Goal: Task Accomplishment & Management: Complete application form

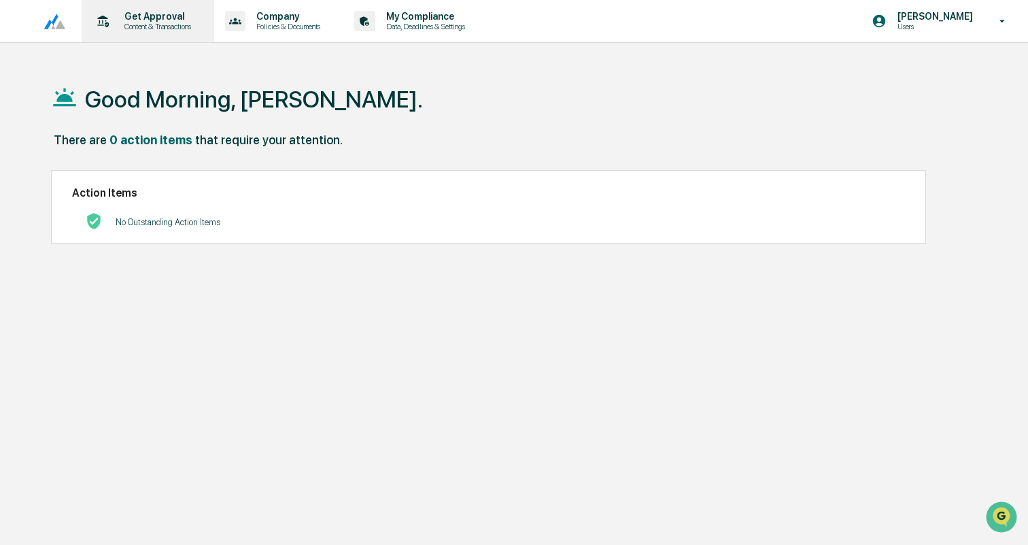
click at [163, 5] on div "Get Approval Content & Transactions" at bounding box center [146, 21] width 119 height 42
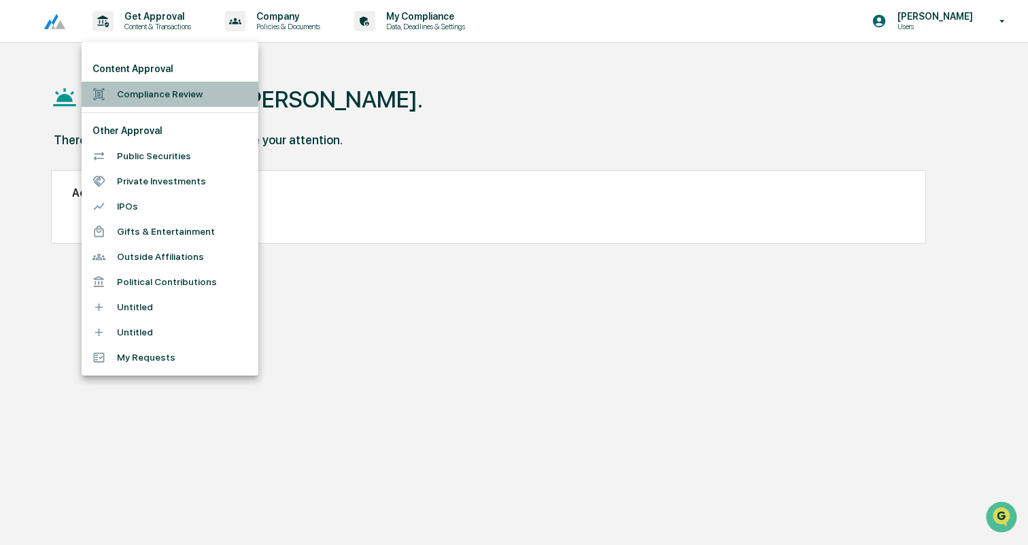
click at [159, 101] on li "Compliance Review" at bounding box center [170, 94] width 177 height 25
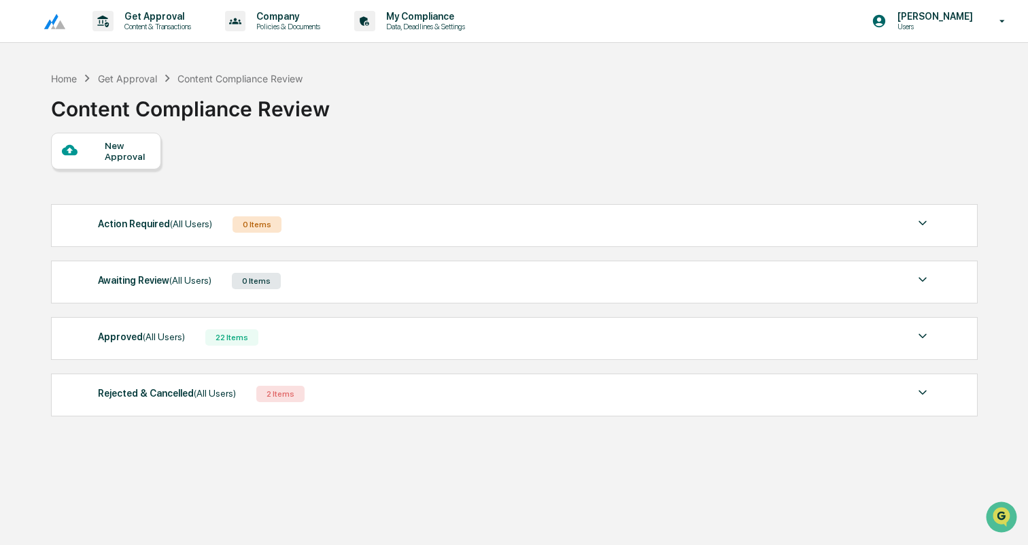
click at [138, 154] on div "New Approval" at bounding box center [128, 151] width 46 height 22
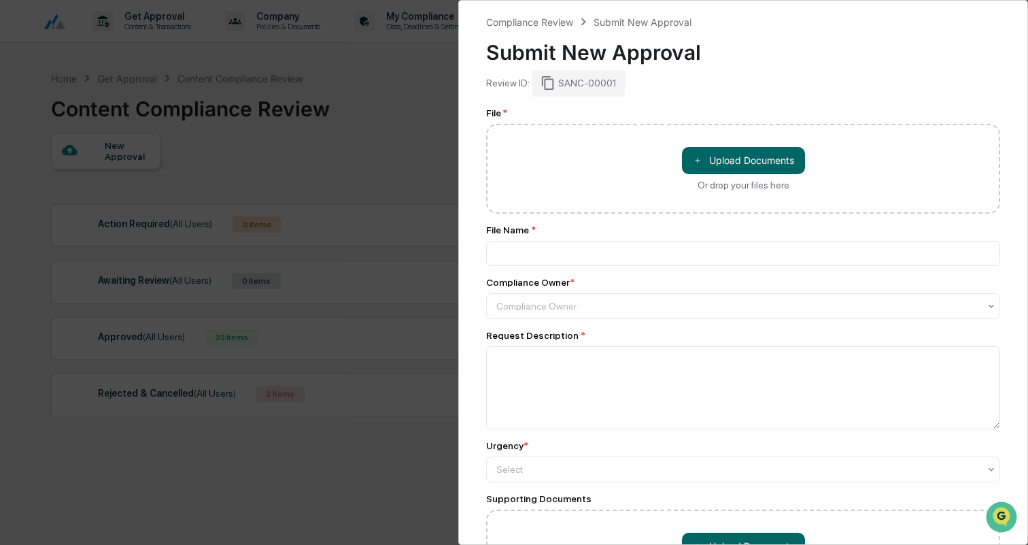
drag, startPoint x: 1028, startPoint y: 383, endPoint x: 30, endPoint y: 420, distance: 998.4
click at [30, 420] on div "Compliance Review Submit New Approval Submit New Approval Review ID: SANC-00001…" at bounding box center [514, 272] width 1028 height 545
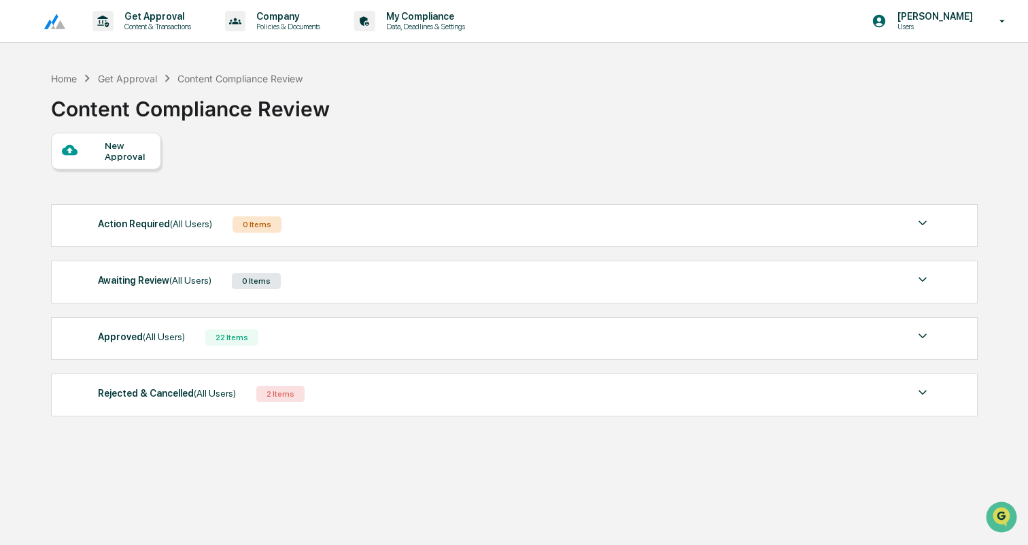
drag, startPoint x: 30, startPoint y: 420, endPoint x: 360, endPoint y: 328, distance: 343.0
click at [360, 328] on div "Compliance Review Submit New Approval Submit New Approval Review ID: SANC-00001…" at bounding box center [514, 272] width 1028 height 545
drag, startPoint x: 360, startPoint y: 328, endPoint x: 369, endPoint y: 328, distance: 8.2
click at [369, 328] on div "Approved (All Users) 22 Items" at bounding box center [514, 337] width 833 height 19
click at [550, 285] on div "Awaiting Review (All Users) 0 Items" at bounding box center [514, 280] width 833 height 19
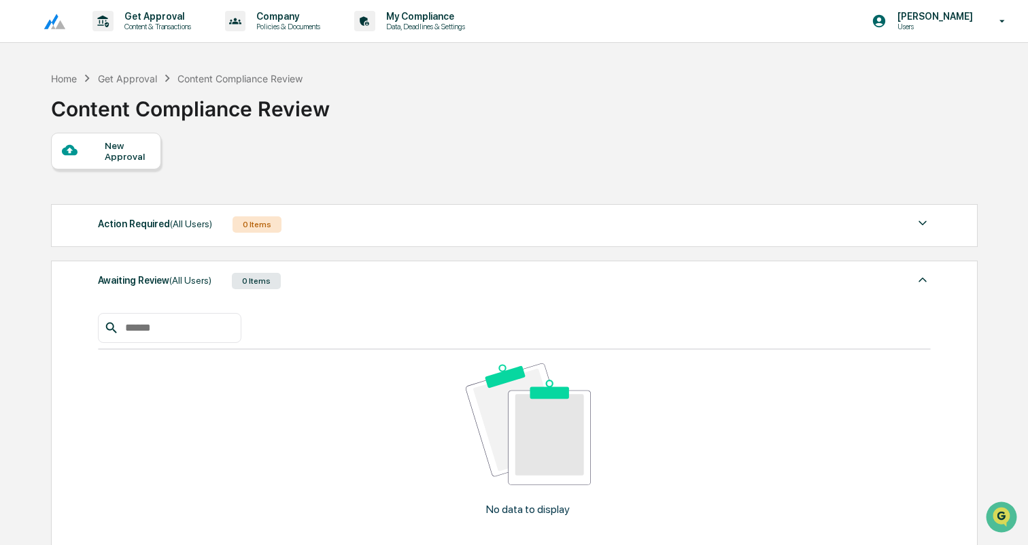
click at [99, 141] on div "New Approval" at bounding box center [106, 151] width 110 height 37
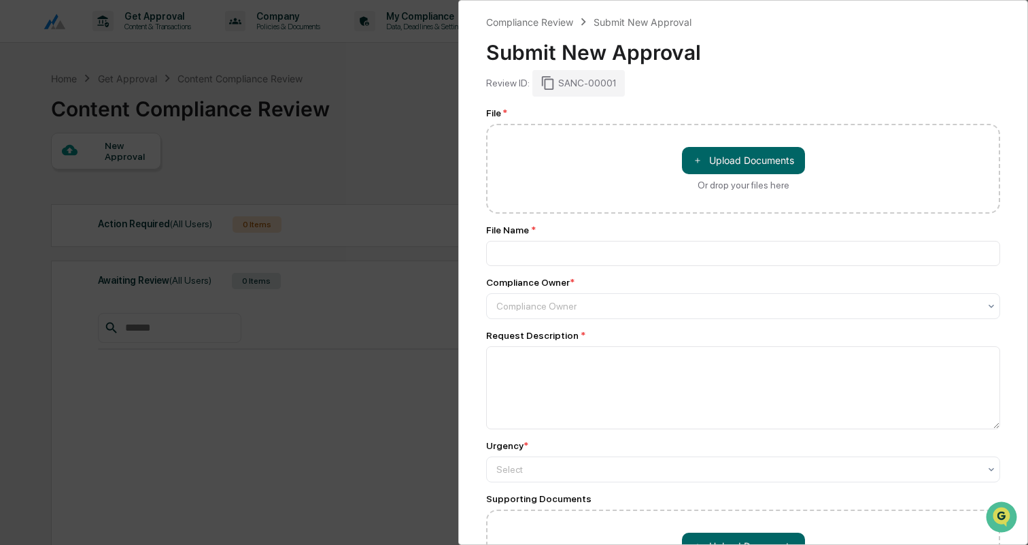
click at [218, 372] on div "Compliance Review Submit New Approval Submit New Approval Review ID: SANC-00001…" at bounding box center [514, 272] width 1028 height 545
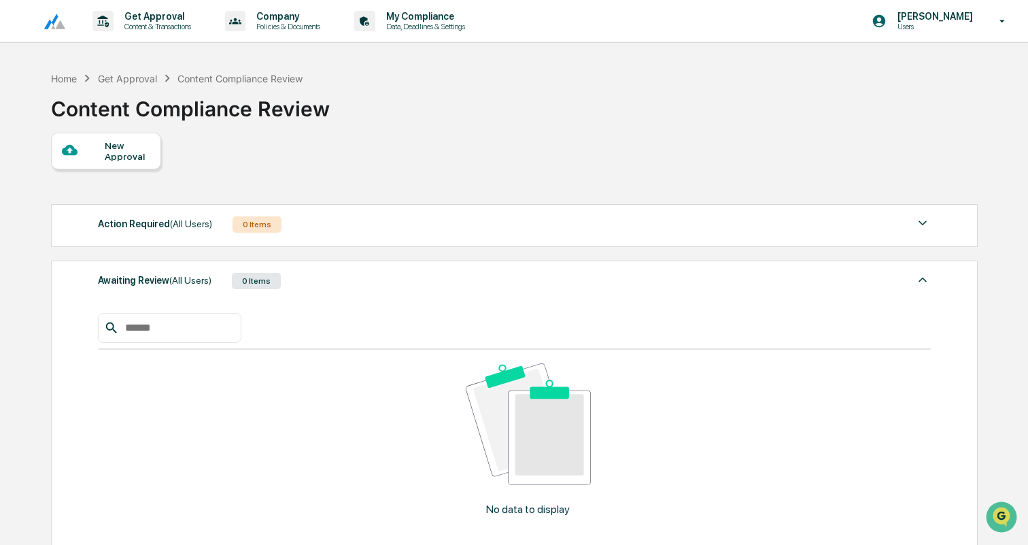
click at [924, 290] on div "Awaiting Review (All Users) 0 Items No data to display Show 5 Page 1 of 0 |< < …" at bounding box center [514, 428] width 927 height 337
click at [921, 273] on img at bounding box center [923, 279] width 16 height 16
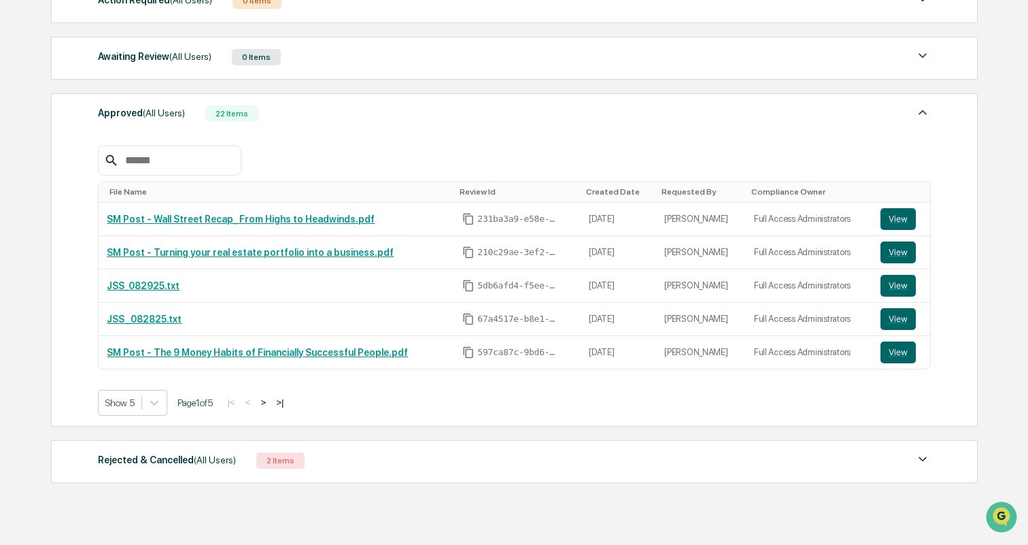
scroll to position [239, 0]
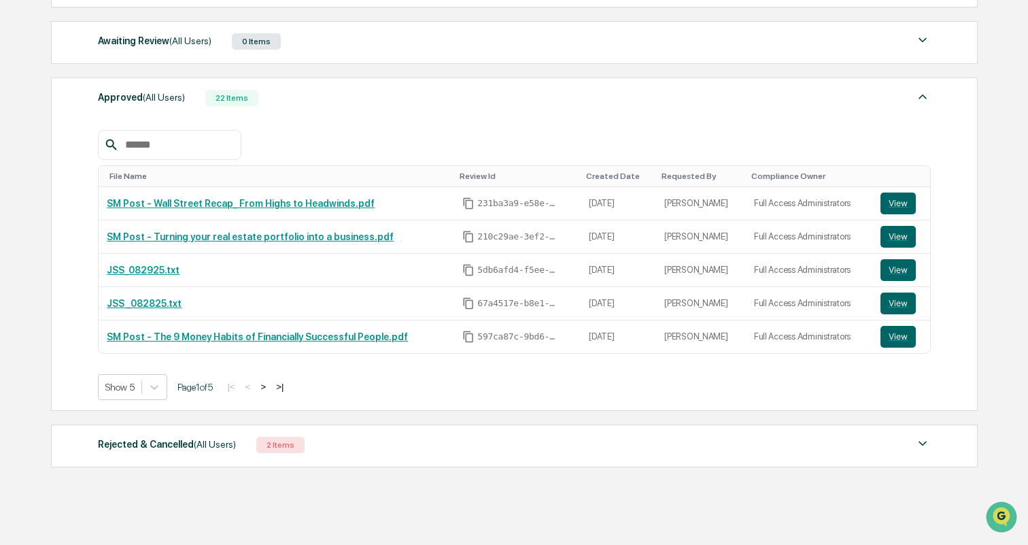
click at [270, 386] on button ">" at bounding box center [263, 387] width 14 height 12
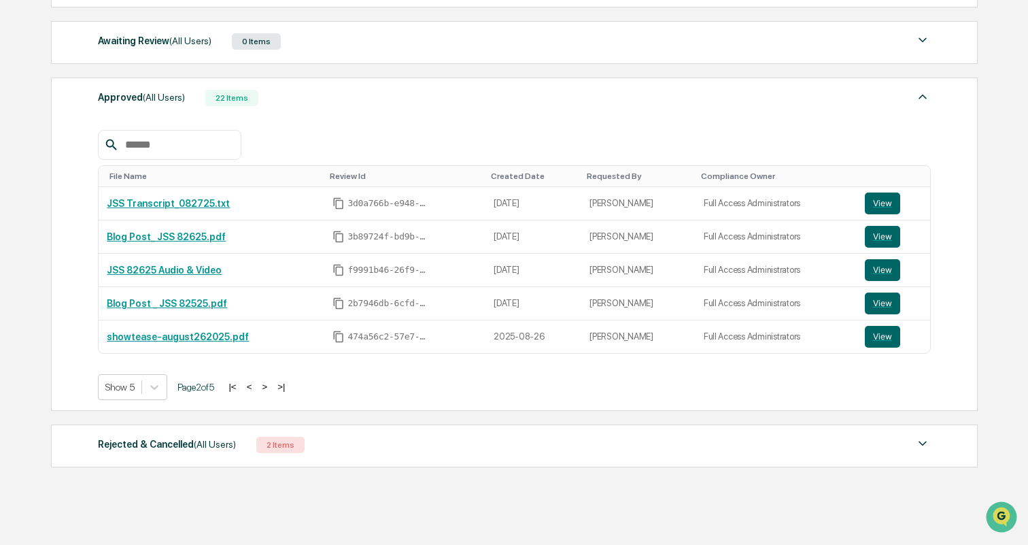
click at [327, 451] on div "Rejected & Cancelled (All Users) 2 Items" at bounding box center [514, 444] width 833 height 19
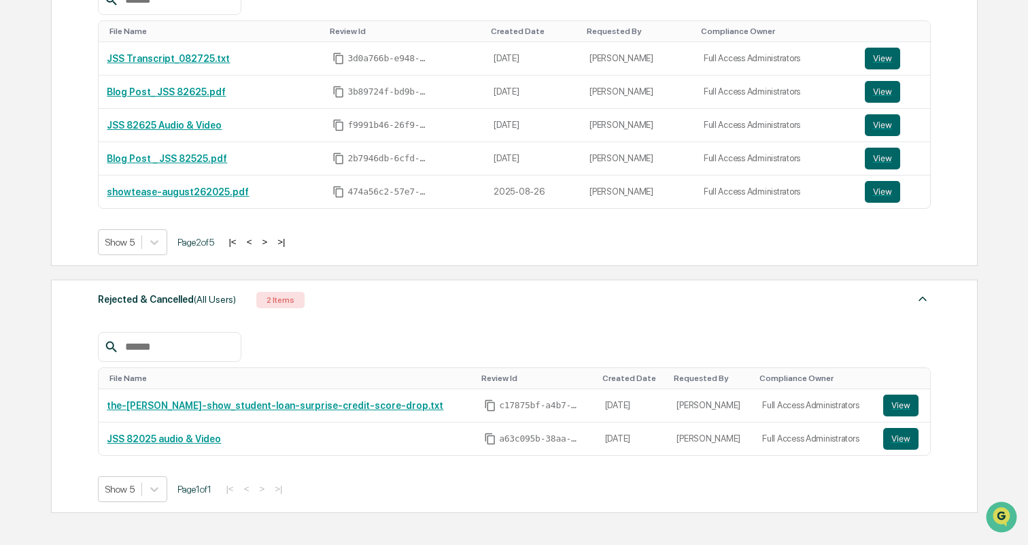
scroll to position [407, 0]
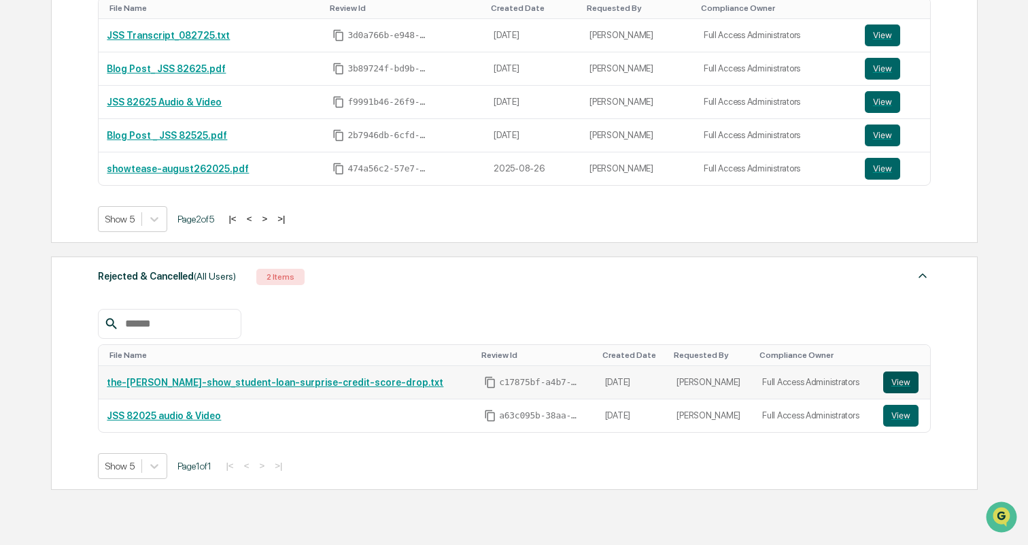
click at [905, 384] on button "View" at bounding box center [900, 382] width 35 height 22
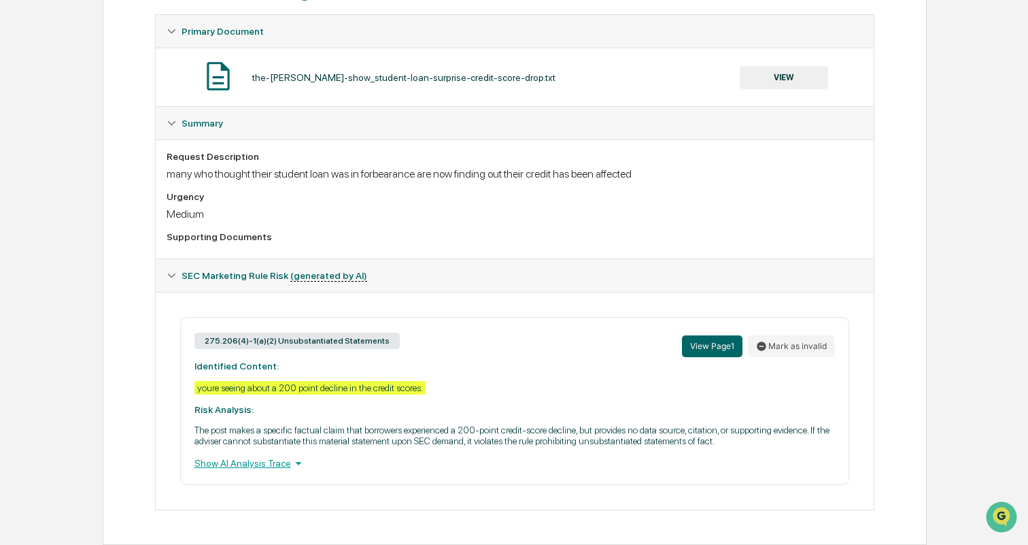
scroll to position [214, 0]
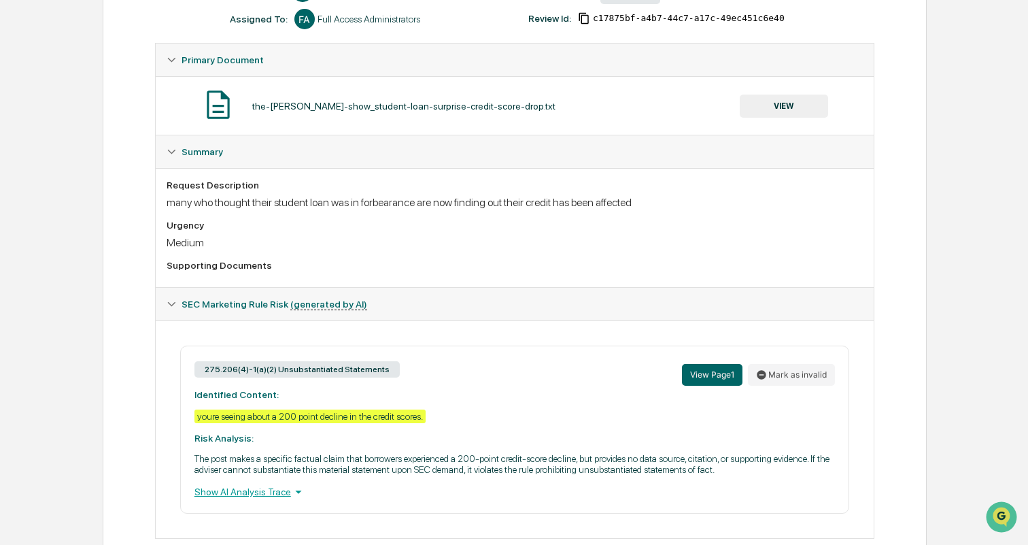
click at [767, 112] on button "VIEW" at bounding box center [784, 106] width 88 height 23
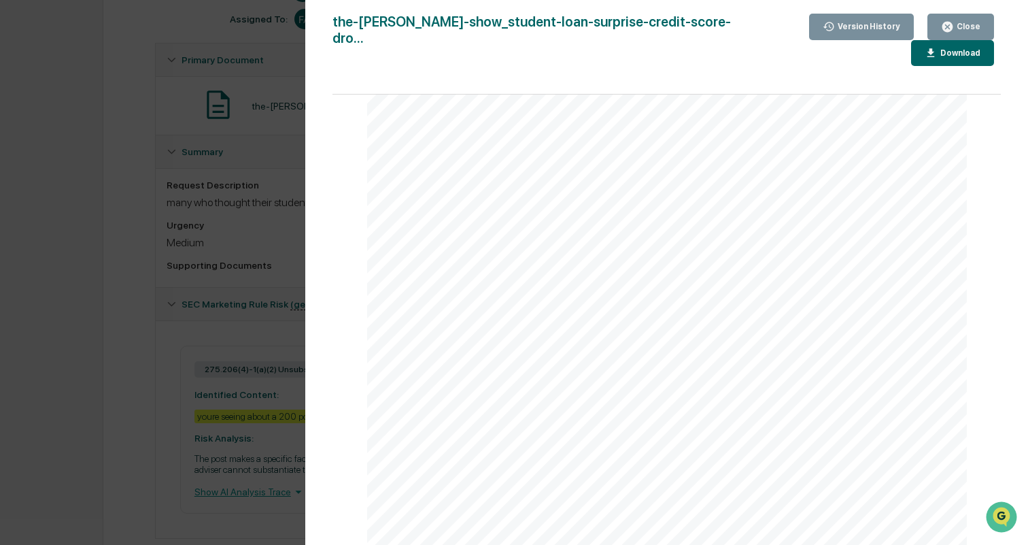
scroll to position [358, 0]
click at [178, 319] on div "Version History 08/27/2025, 06:43 PM Bailey Sanchez 08/27/2025, 05:24 AM Bailey…" at bounding box center [514, 272] width 1028 height 545
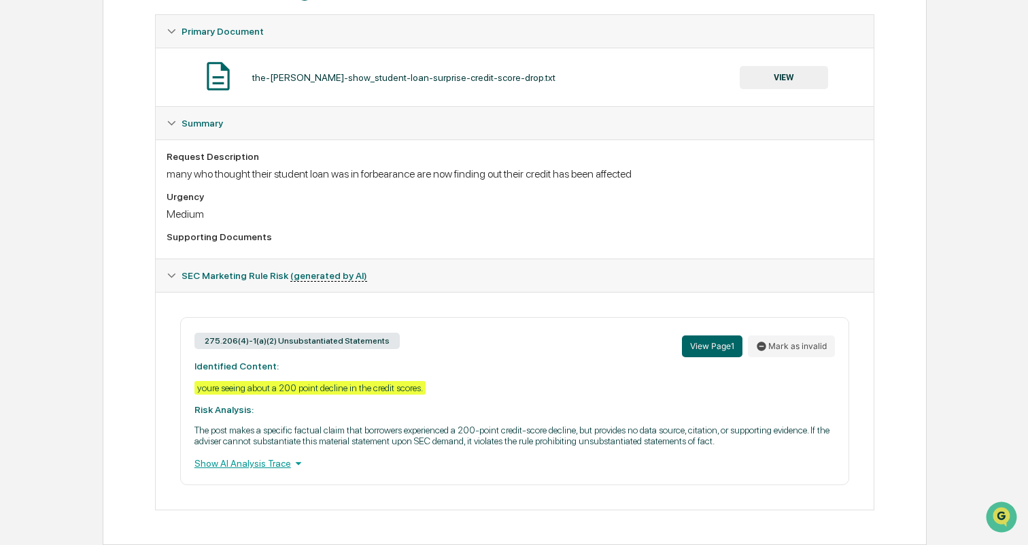
scroll to position [0, 0]
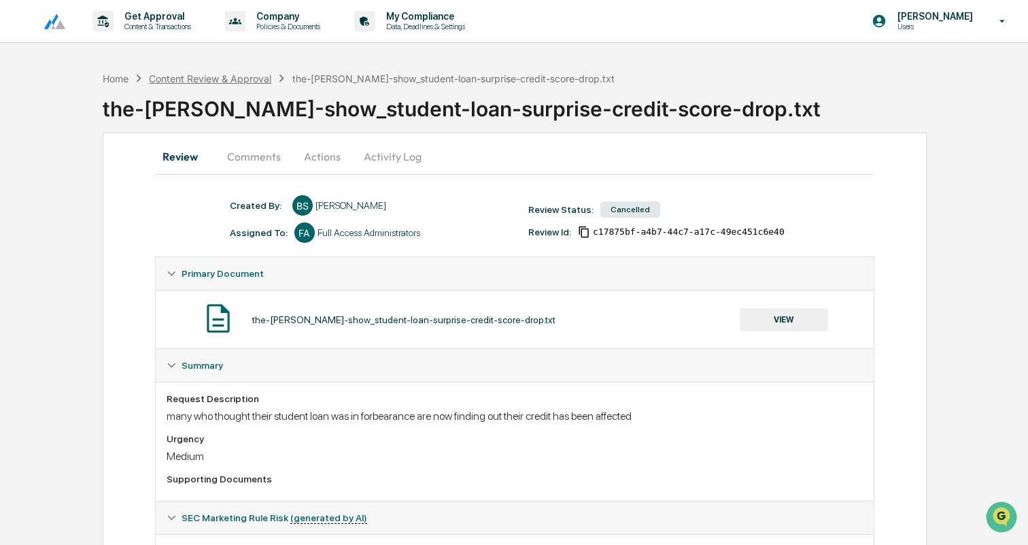
click at [209, 73] on div "Content Review & Approval" at bounding box center [210, 79] width 122 height 12
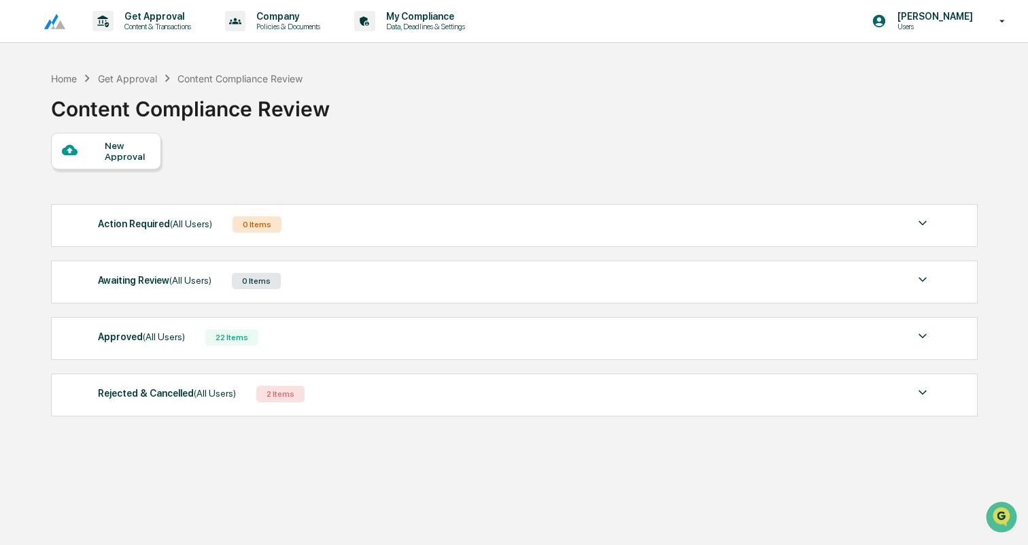
click at [467, 326] on div "Approved (All Users) 22 Items File Name Review Id Created Date Requested By Com…" at bounding box center [514, 338] width 927 height 43
click at [921, 339] on img at bounding box center [923, 336] width 16 height 16
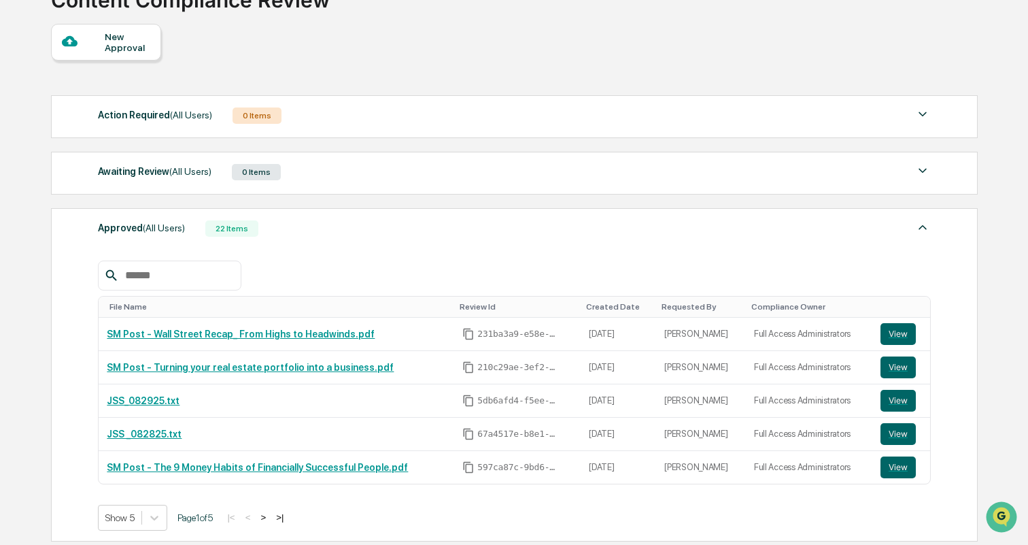
scroll to position [100, 0]
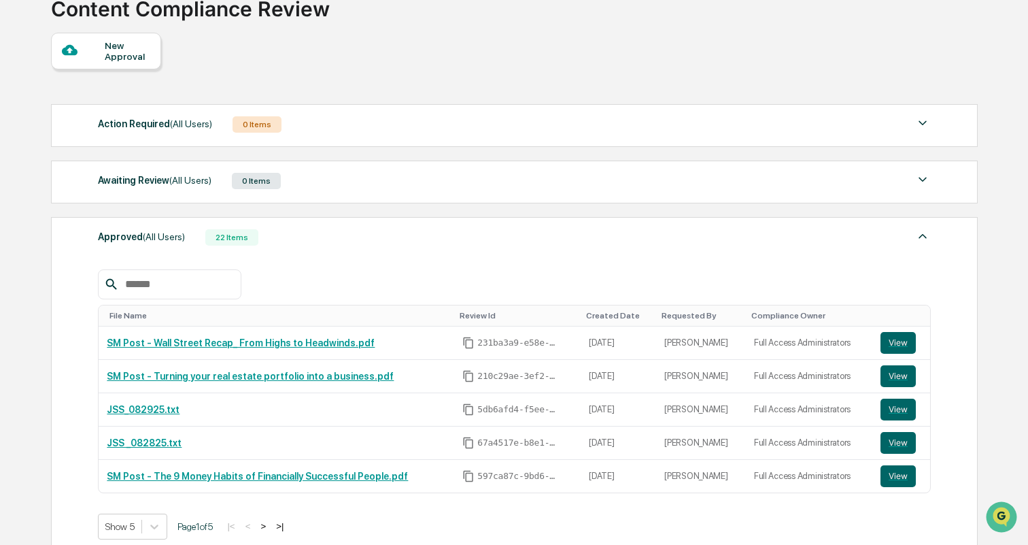
click at [926, 235] on img at bounding box center [923, 236] width 16 height 16
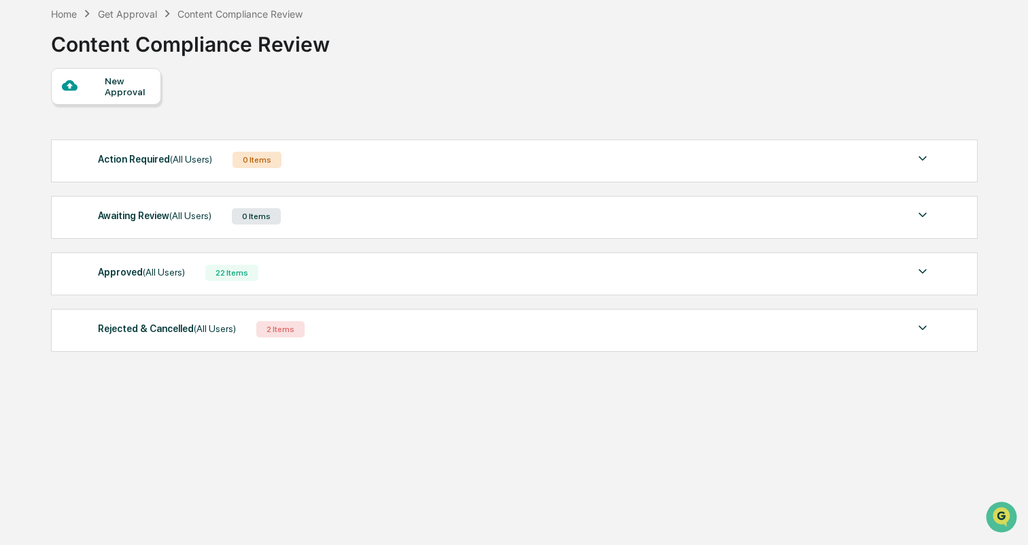
scroll to position [65, 0]
click at [306, 277] on div "Approved (All Users) 22 Items" at bounding box center [514, 272] width 833 height 19
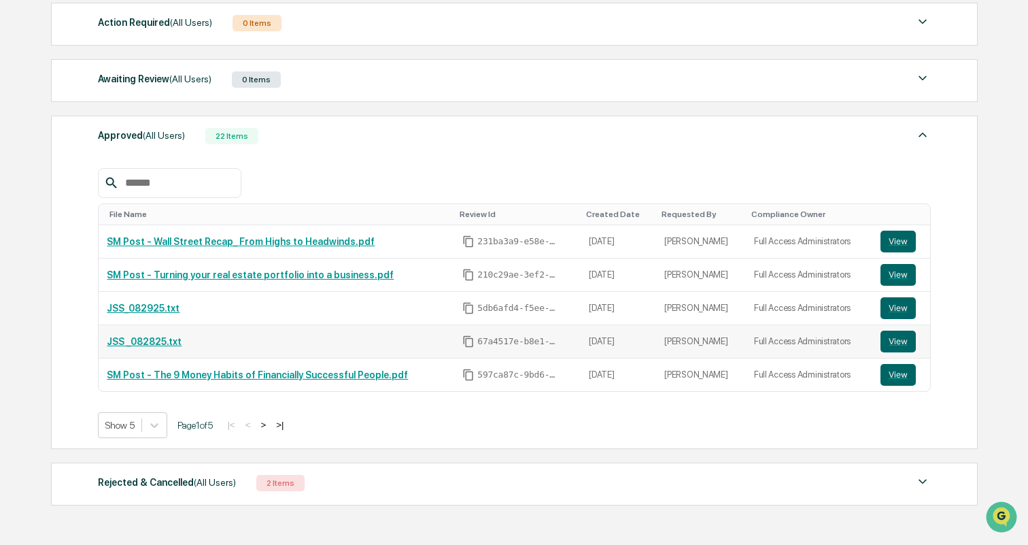
scroll to position [205, 0]
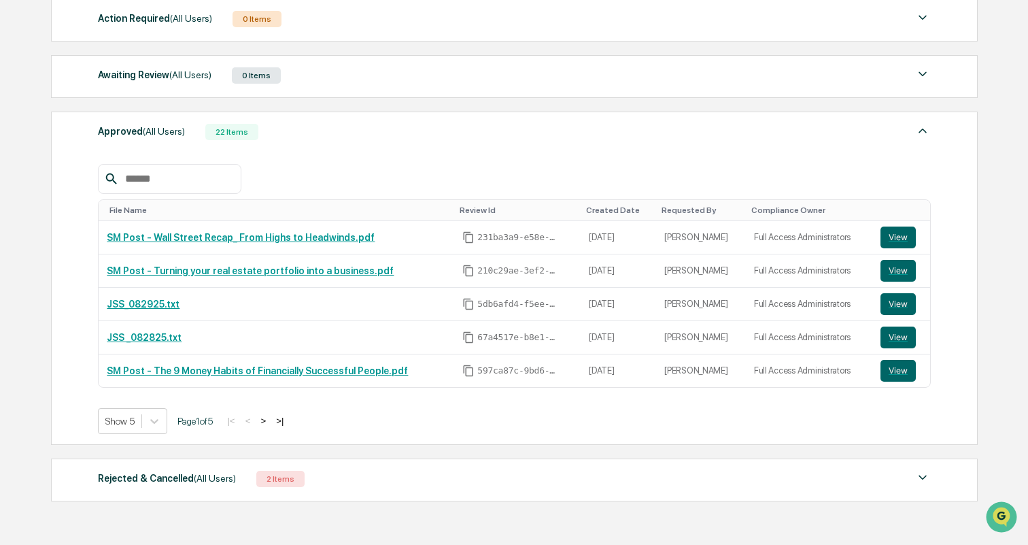
click at [270, 422] on button ">" at bounding box center [263, 421] width 14 height 12
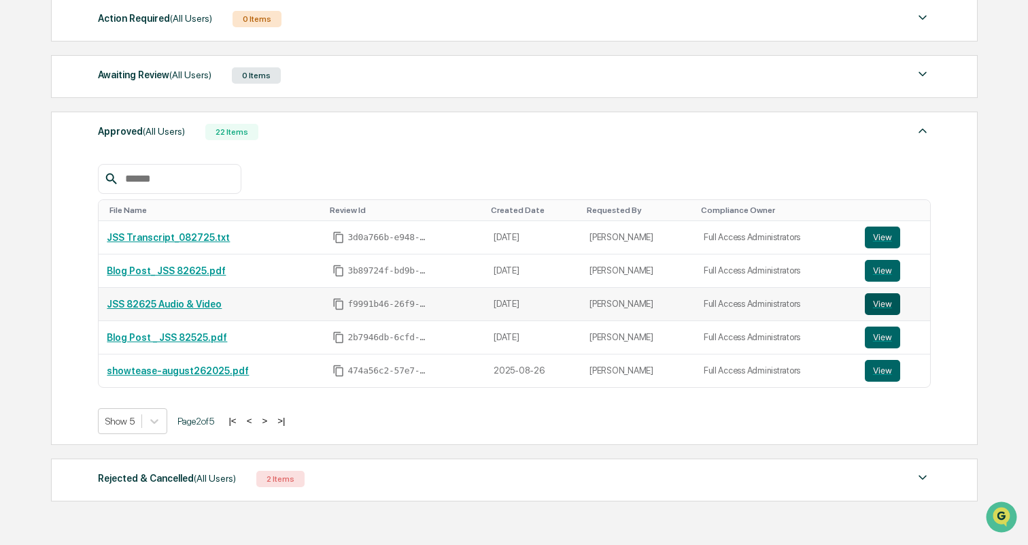
click at [886, 304] on button "View" at bounding box center [882, 304] width 35 height 22
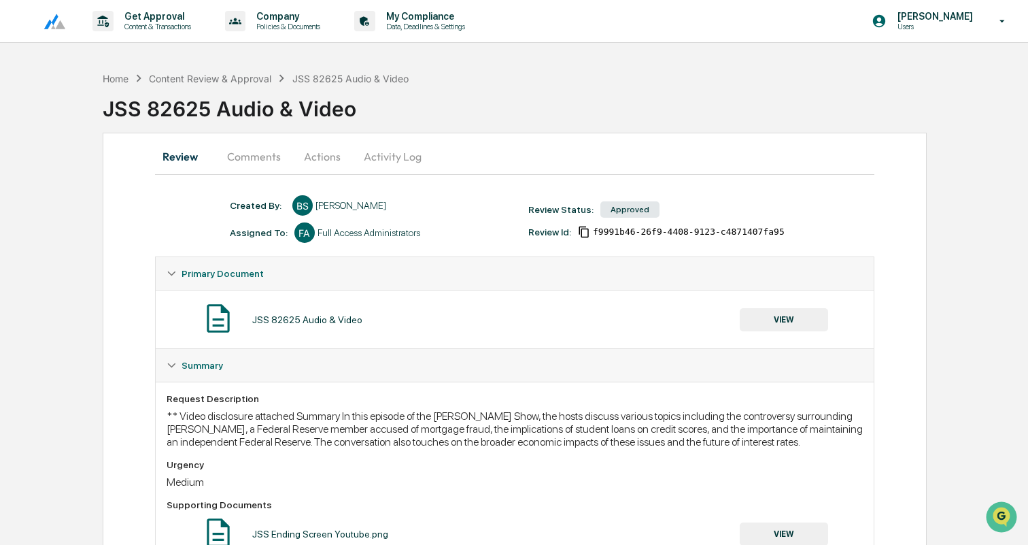
click at [248, 152] on button "Comments" at bounding box center [253, 156] width 75 height 33
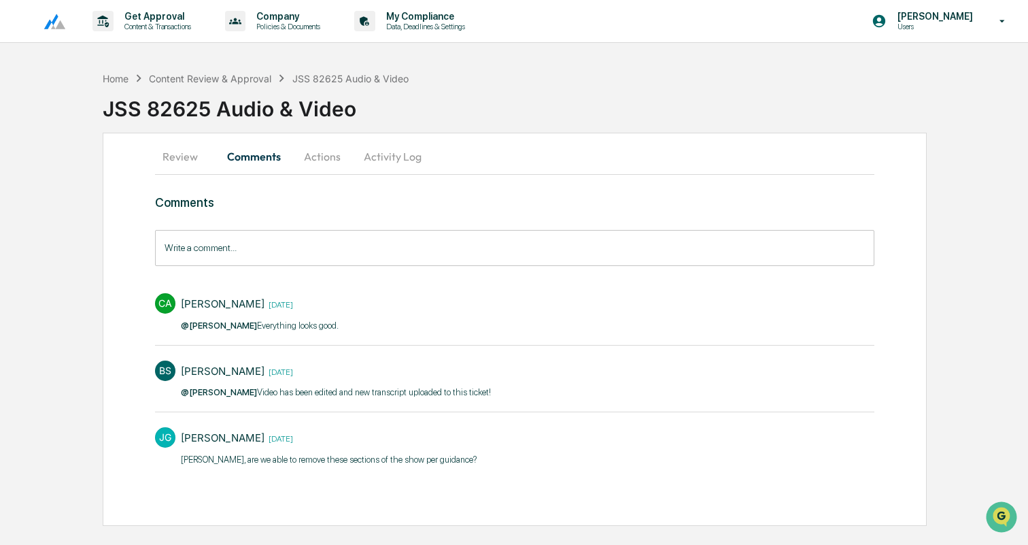
click at [180, 159] on button "Review" at bounding box center [185, 156] width 61 height 33
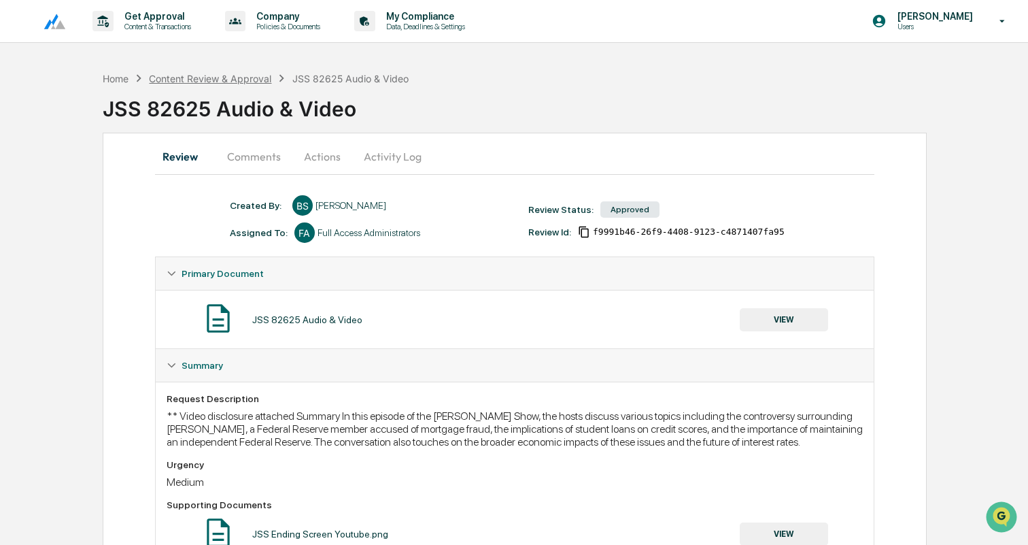
click at [212, 77] on div "Content Review & Approval" at bounding box center [210, 79] width 122 height 12
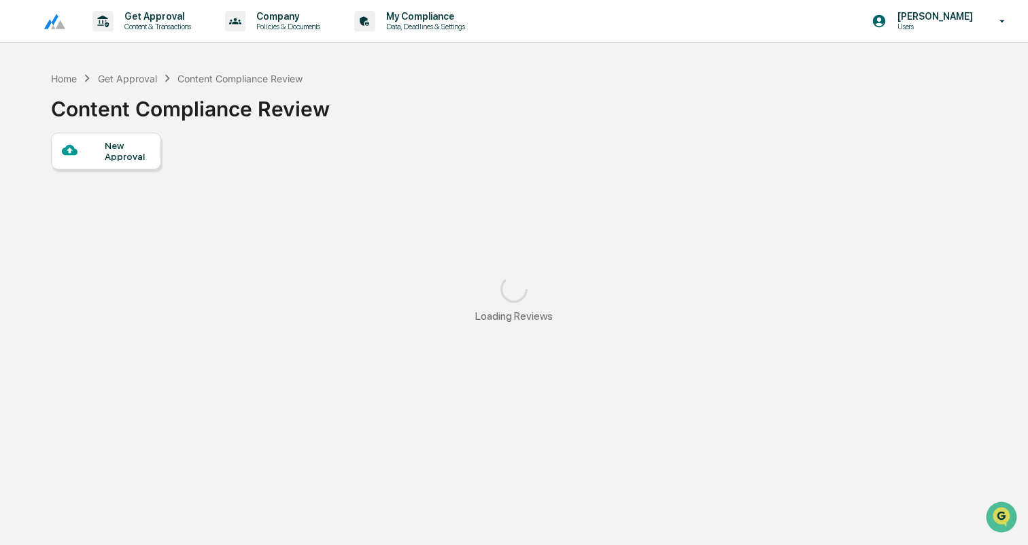
click at [143, 132] on div "Home Get Approval Content Compliance Review Content Compliance Review" at bounding box center [190, 99] width 279 height 68
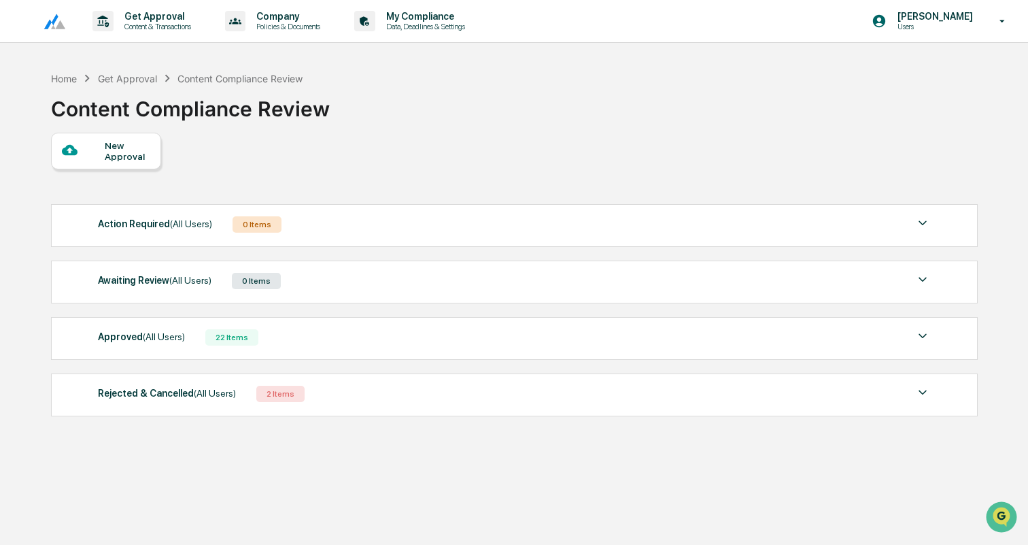
click at [138, 153] on div "New Approval" at bounding box center [128, 151] width 46 height 22
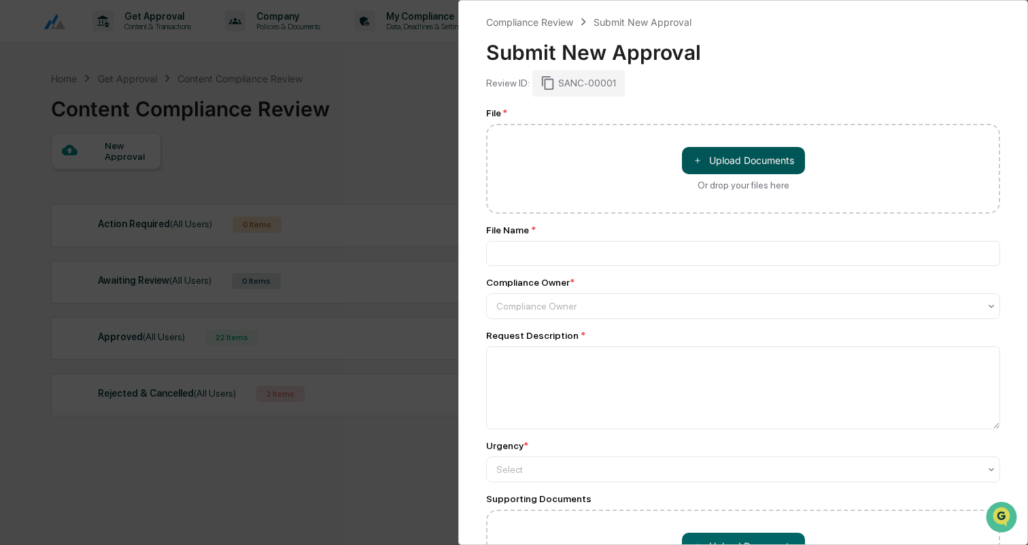
click at [758, 169] on button "＋ Upload Documents" at bounding box center [743, 160] width 123 height 27
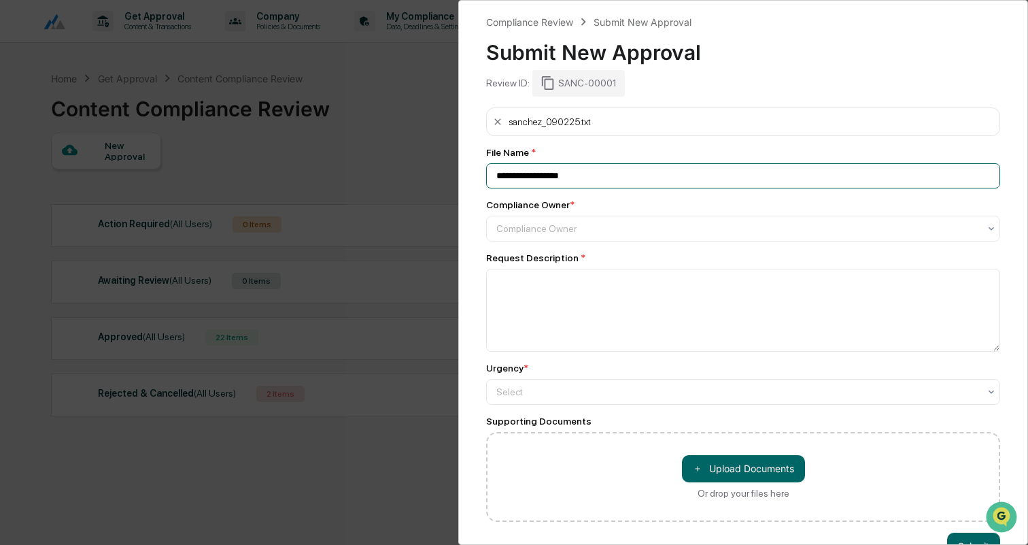
click at [497, 176] on input "**********" at bounding box center [743, 175] width 514 height 25
drag, startPoint x: 532, startPoint y: 175, endPoint x: 481, endPoint y: 178, distance: 51.1
click at [481, 178] on div "**********" at bounding box center [743, 272] width 570 height 545
type input "**********"
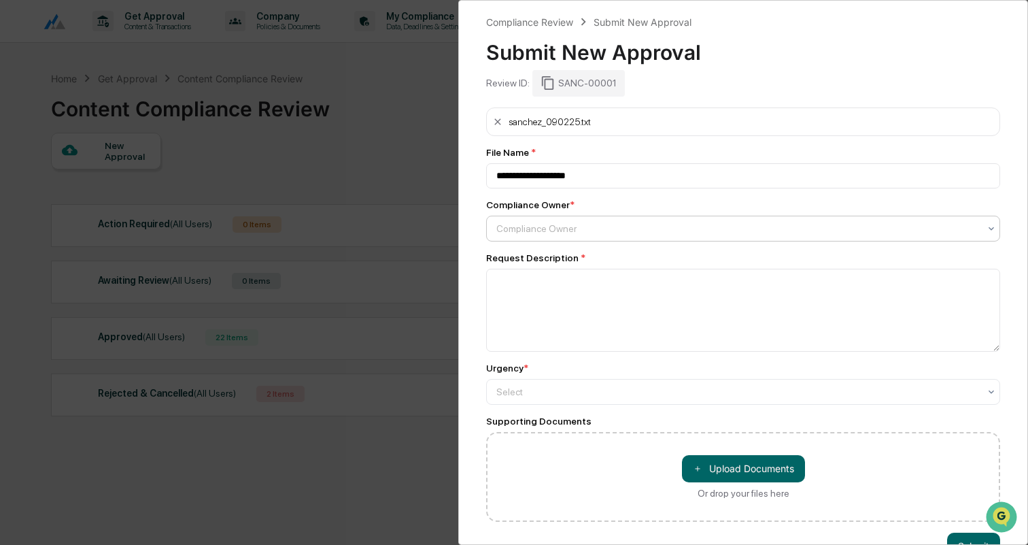
click at [530, 239] on div "Compliance Owner" at bounding box center [743, 229] width 514 height 26
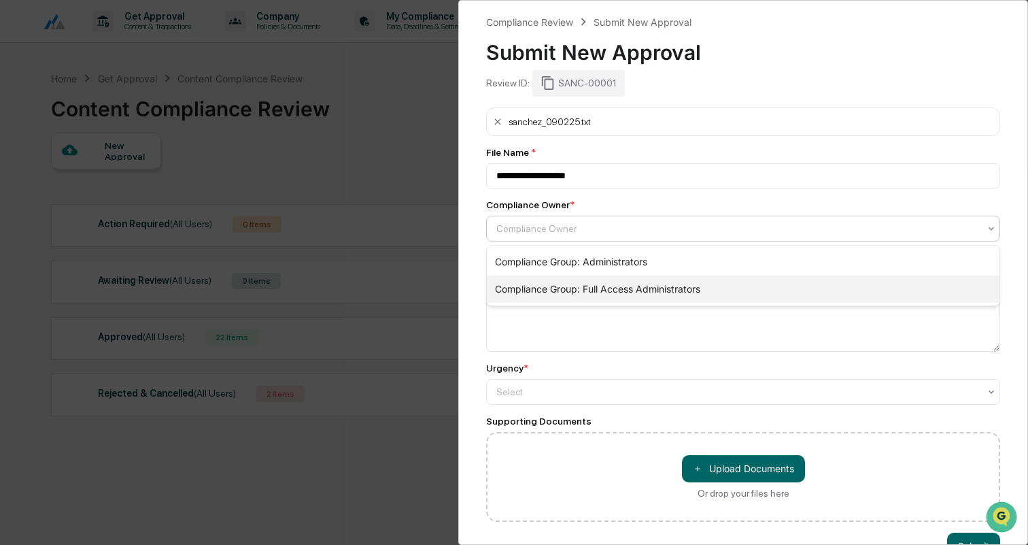
click at [539, 283] on div "Compliance Group: Full Access Administrators" at bounding box center [743, 288] width 513 height 27
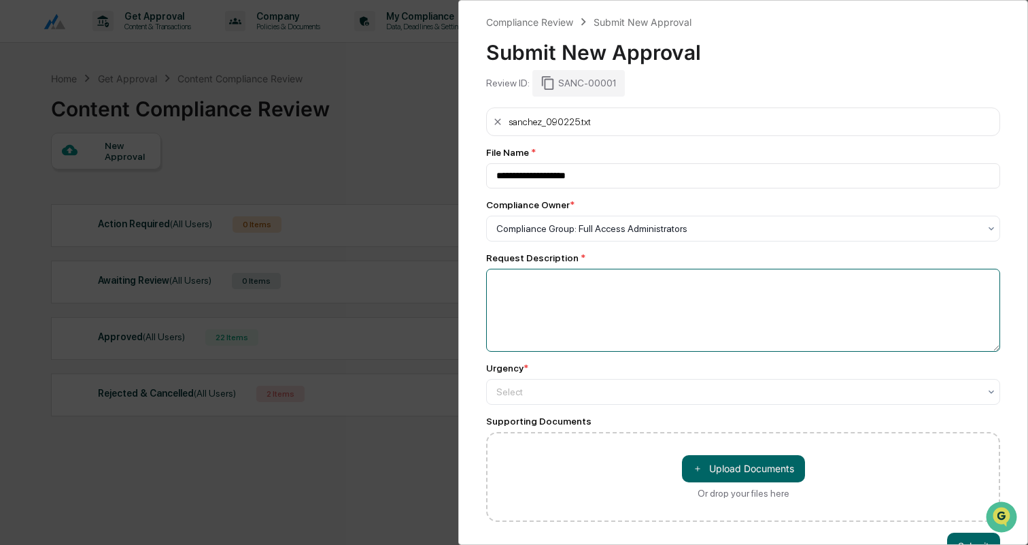
click at [560, 288] on textarea at bounding box center [743, 310] width 514 height 83
paste textarea "**********"
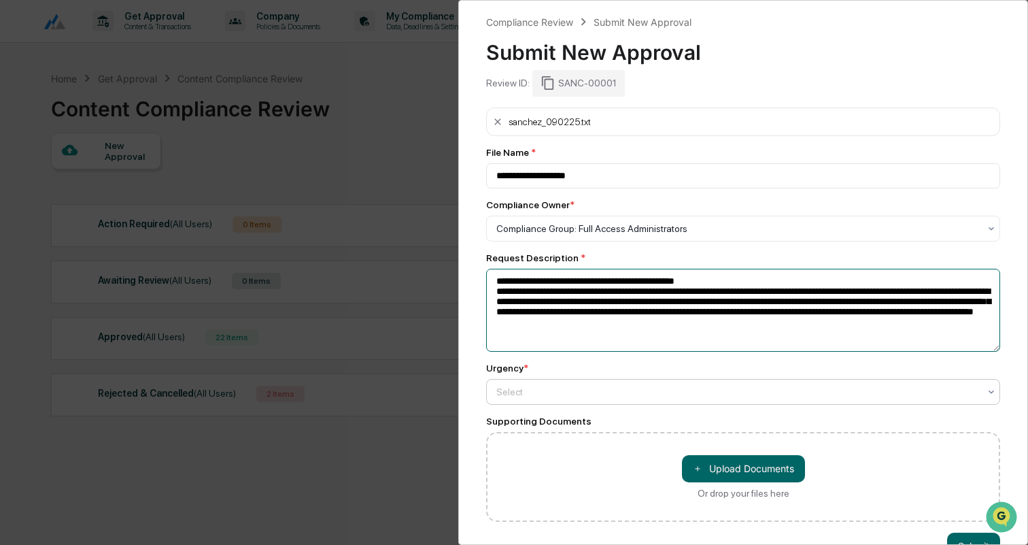
type textarea "**********"
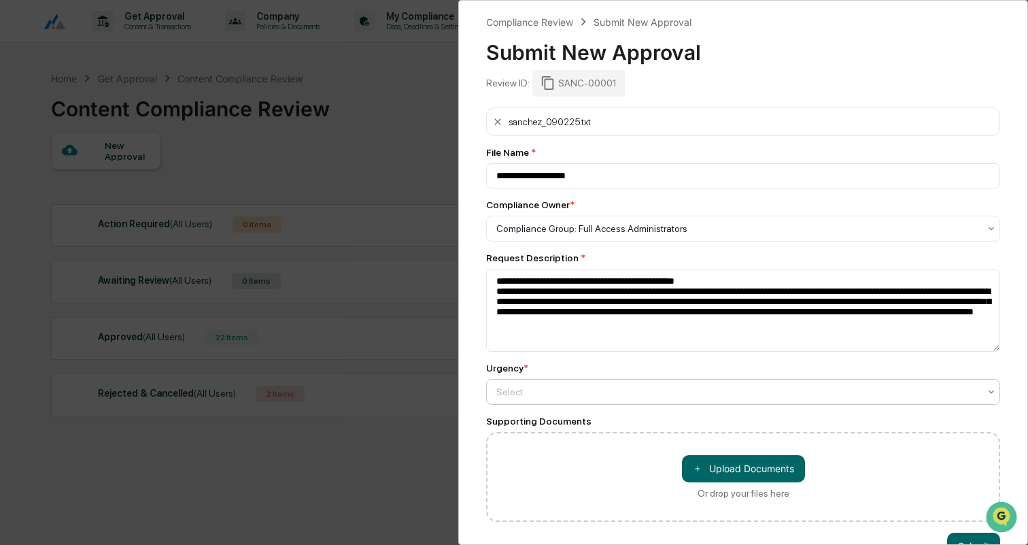
click at [547, 389] on div at bounding box center [737, 392] width 483 height 14
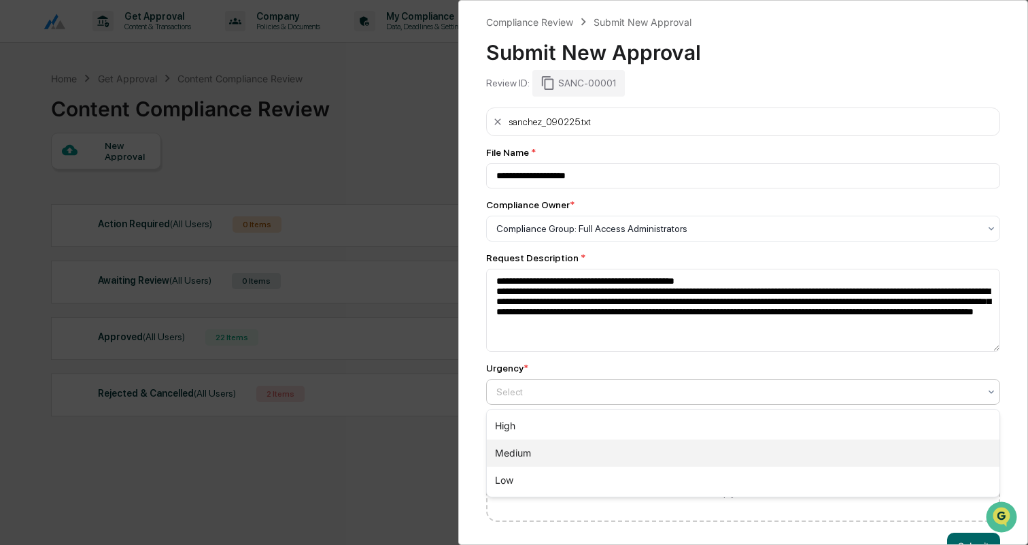
click at [539, 448] on div "Medium" at bounding box center [743, 452] width 513 height 27
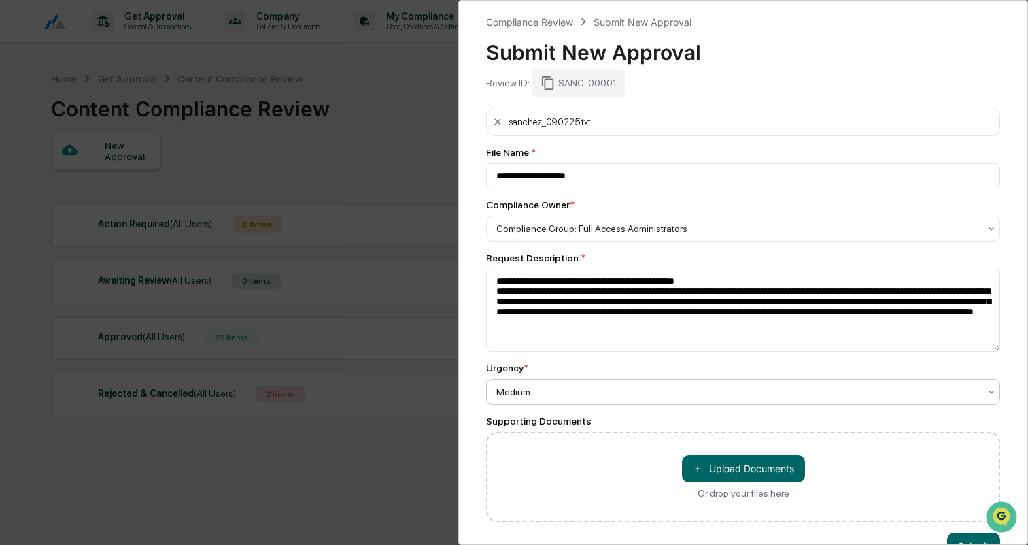
scroll to position [37, 0]
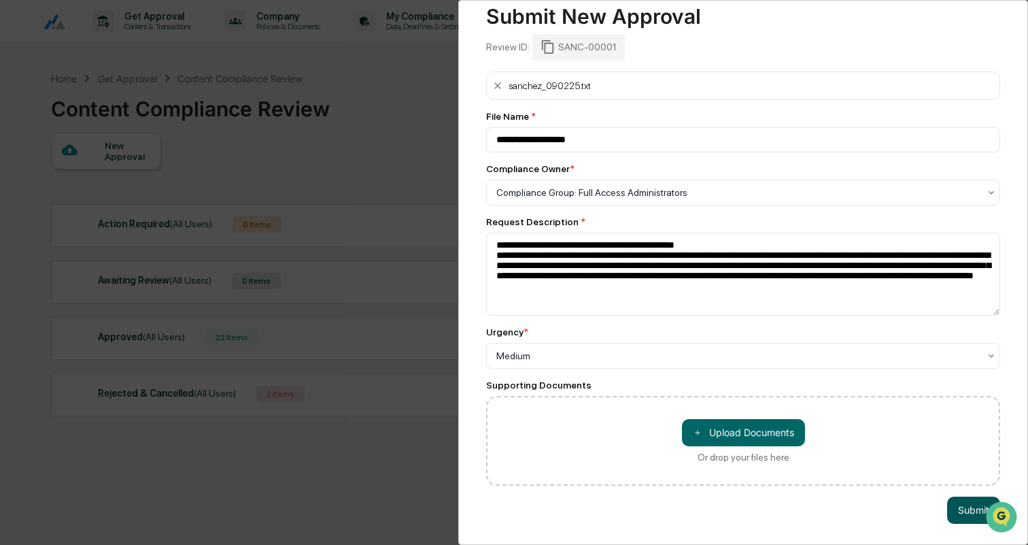
click at [970, 513] on button "Submit" at bounding box center [973, 509] width 53 height 27
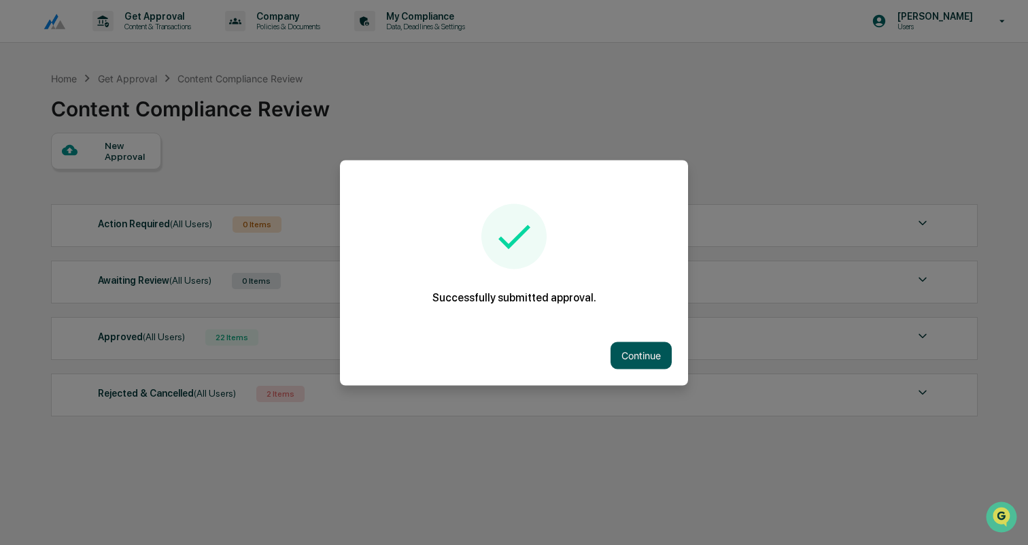
click at [652, 356] on button "Continue" at bounding box center [641, 354] width 61 height 27
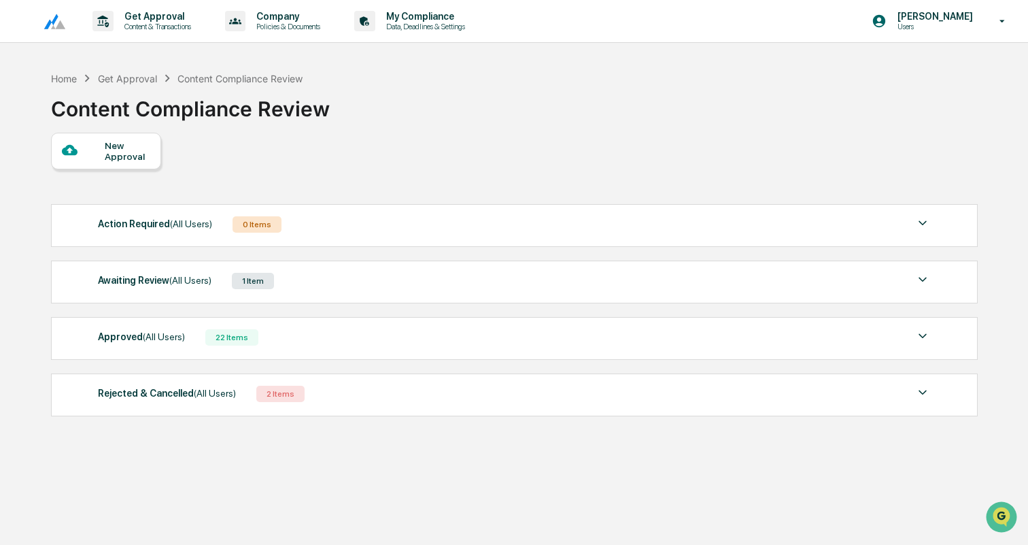
click at [131, 146] on div "New Approval" at bounding box center [128, 151] width 46 height 22
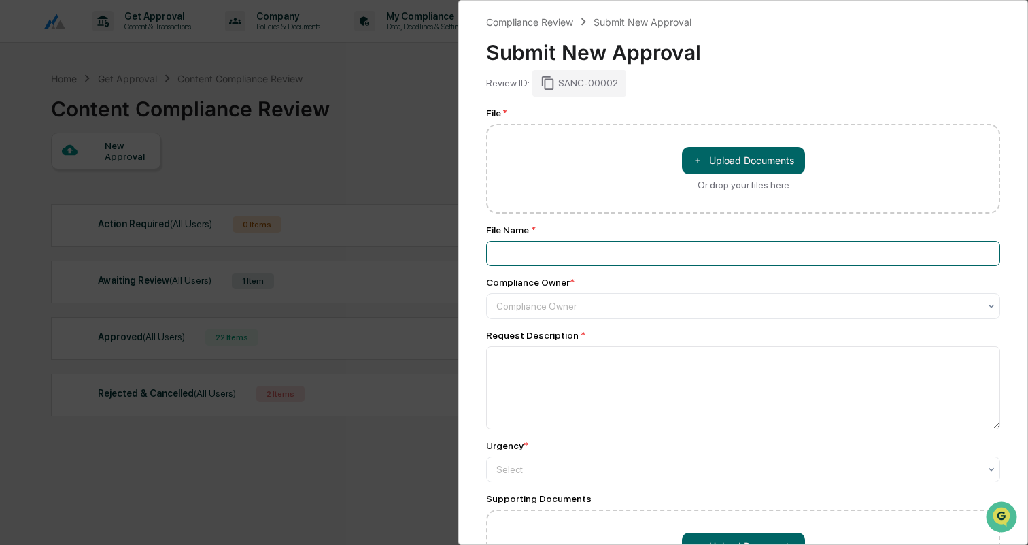
click at [556, 263] on input at bounding box center [743, 253] width 514 height 25
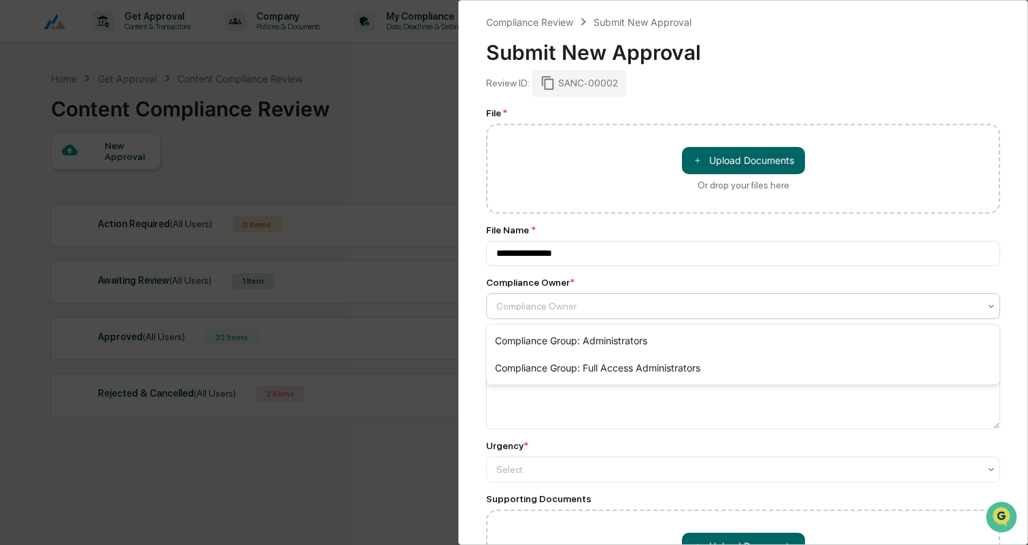
click at [658, 311] on div at bounding box center [737, 306] width 483 height 14
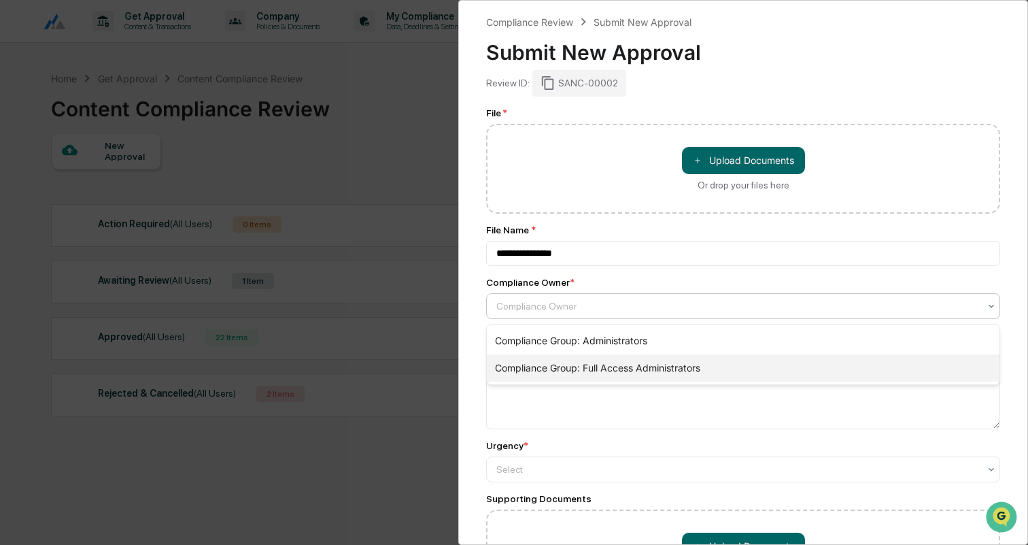
click at [654, 369] on div "Compliance Group: Full Access Administrators" at bounding box center [743, 367] width 513 height 27
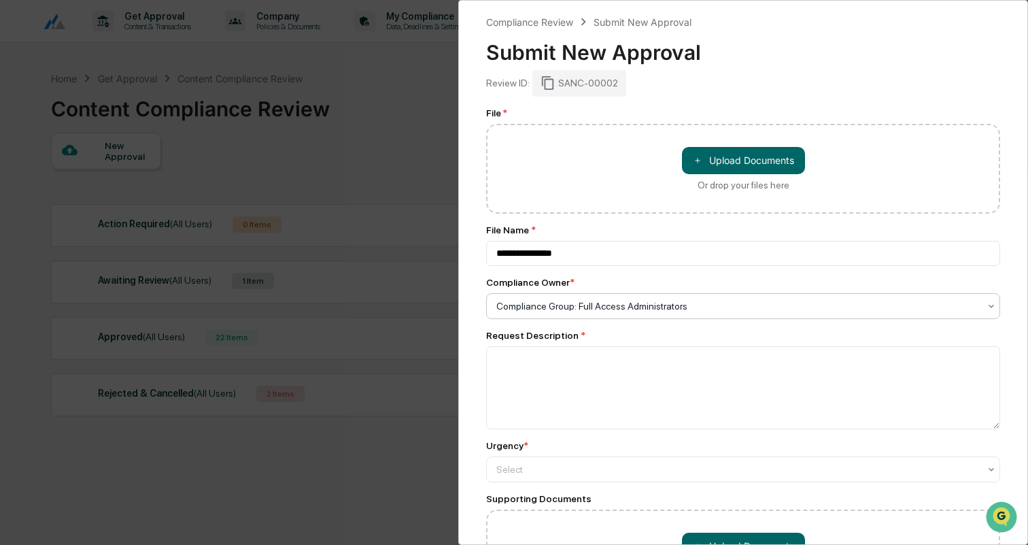
scroll to position [116, 0]
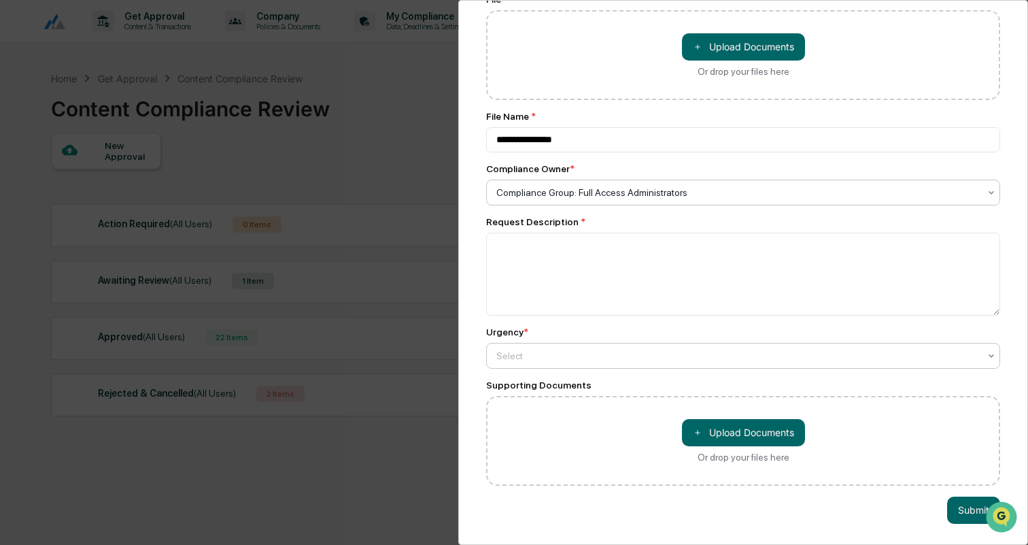
click at [646, 350] on div at bounding box center [737, 356] width 483 height 14
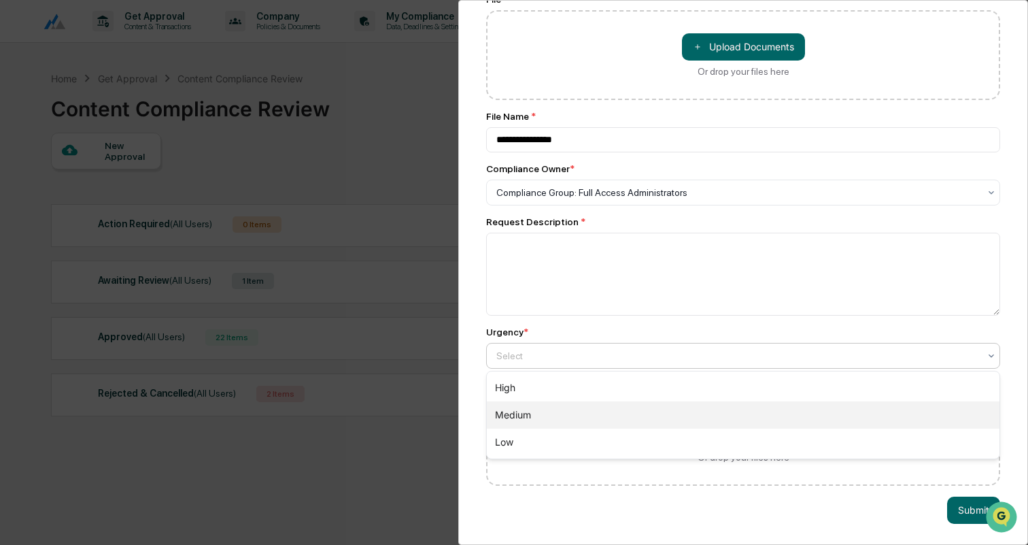
click at [571, 412] on div "Medium" at bounding box center [743, 414] width 513 height 27
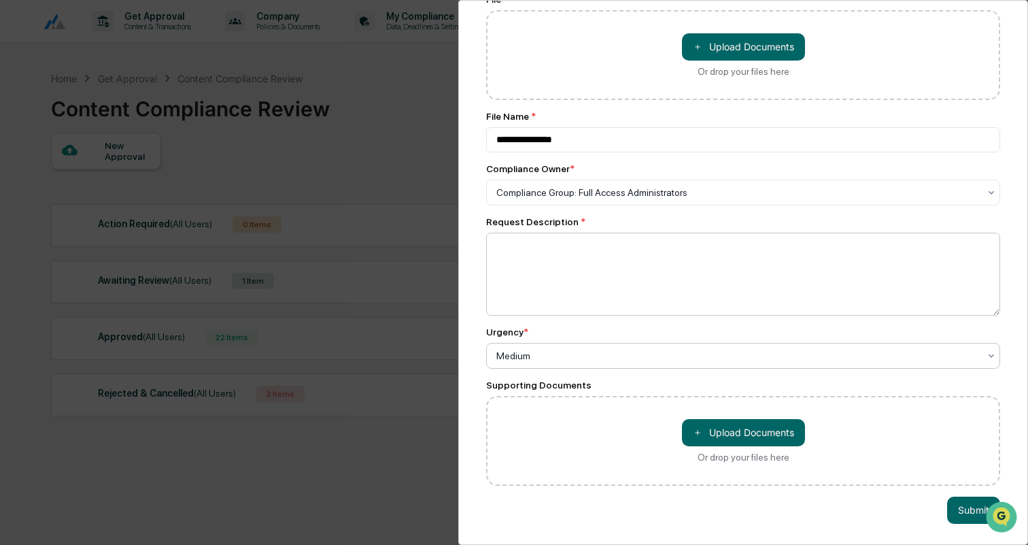
scroll to position [0, 0]
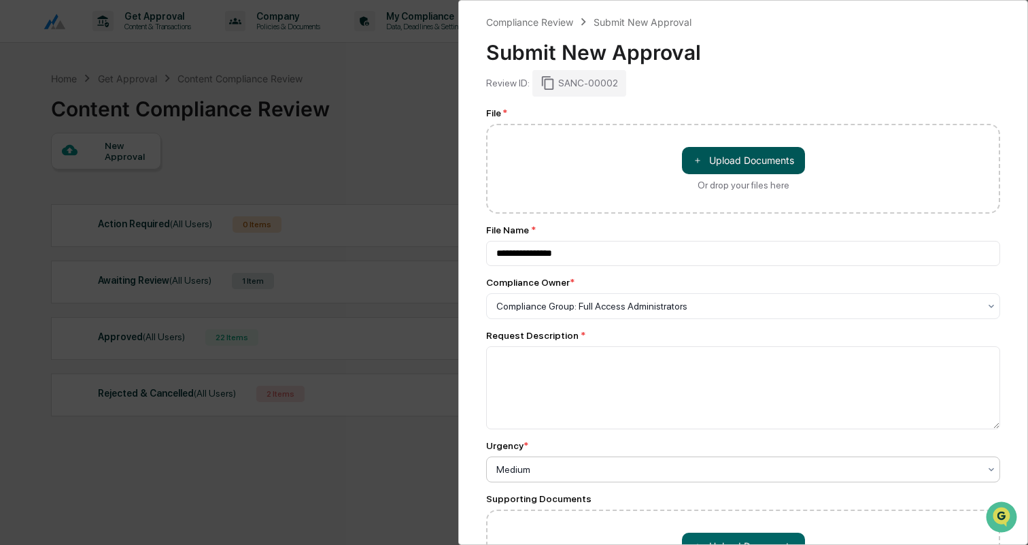
click at [700, 160] on span "＋" at bounding box center [698, 160] width 10 height 13
type input "**********"
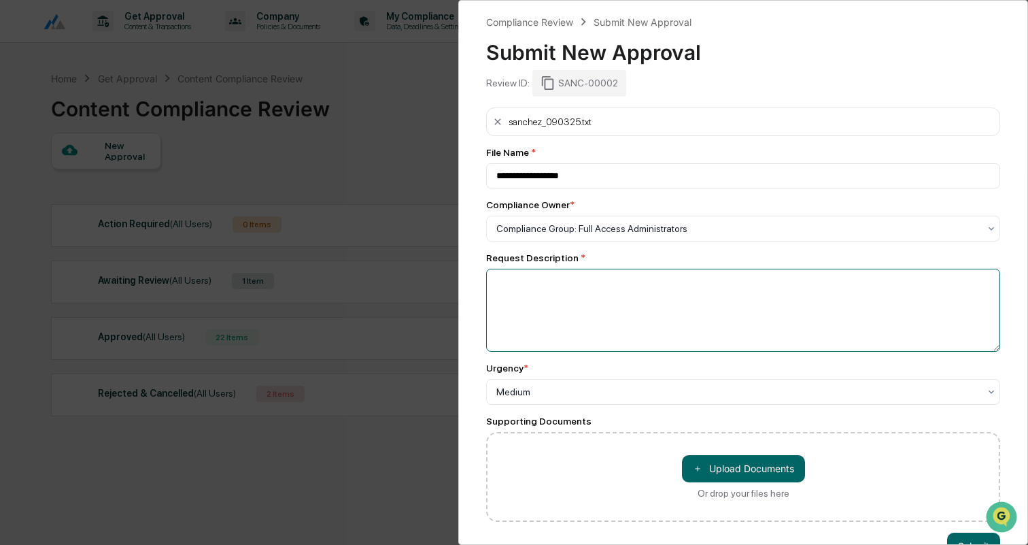
click at [527, 279] on textarea at bounding box center [743, 310] width 514 height 83
paste textarea "**********"
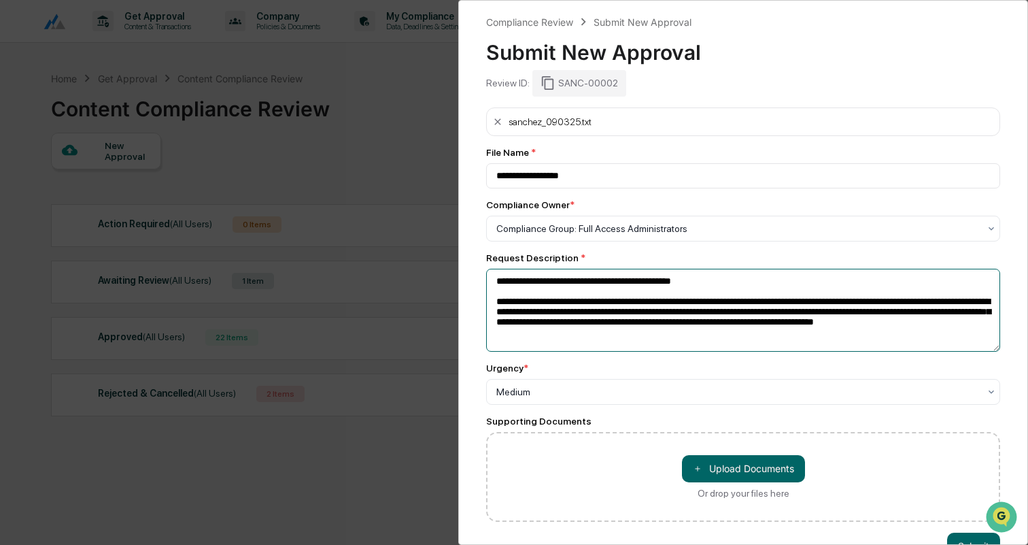
scroll to position [37, 0]
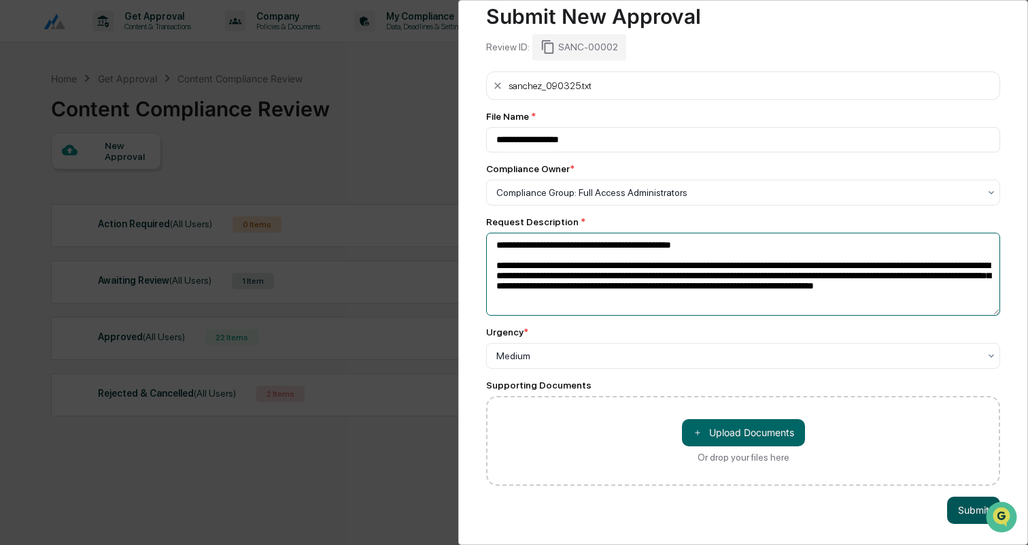
type textarea "**********"
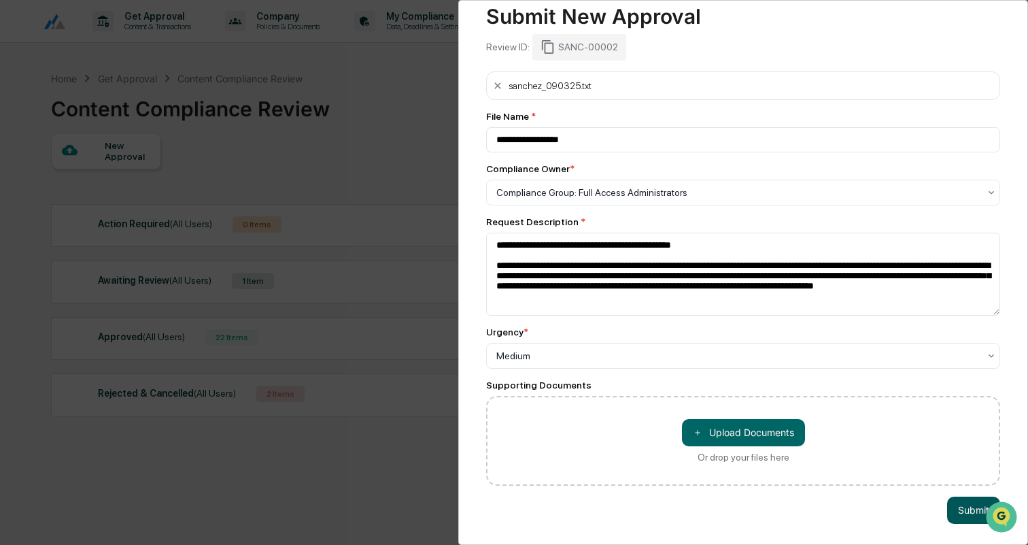
click at [962, 511] on button "Submit" at bounding box center [973, 509] width 53 height 27
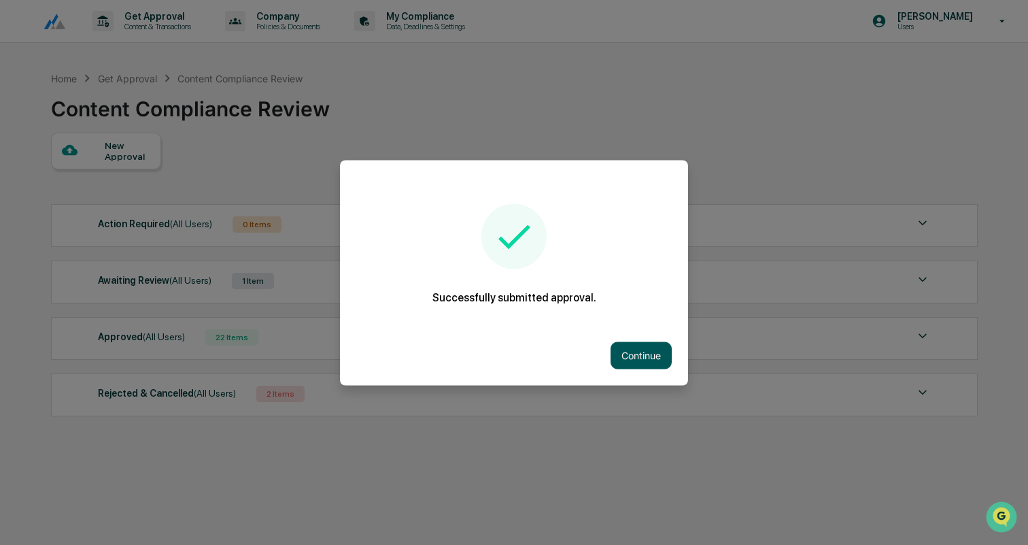
click at [641, 348] on button "Continue" at bounding box center [641, 354] width 61 height 27
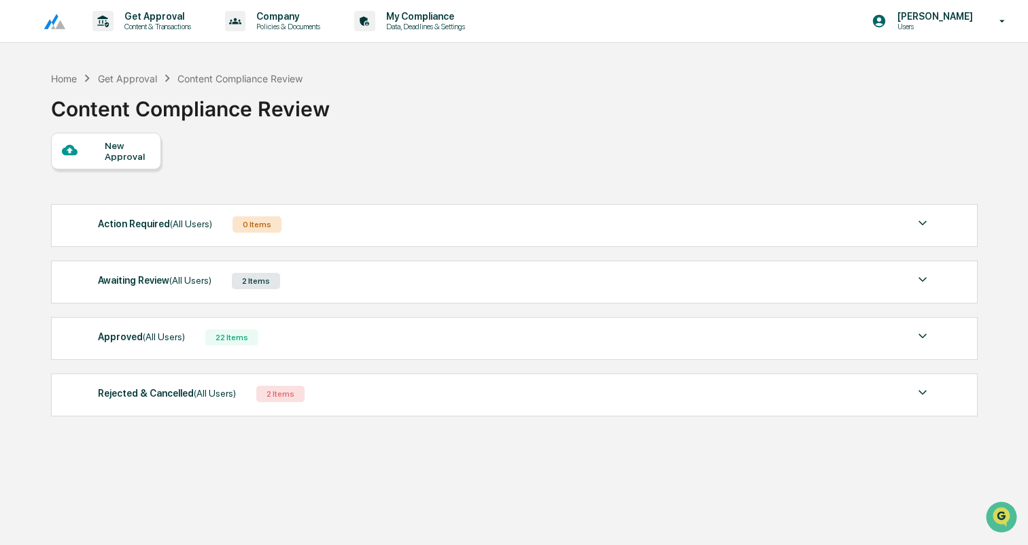
click at [375, 288] on div "Awaiting Review (All Users) 2 Items" at bounding box center [514, 280] width 833 height 19
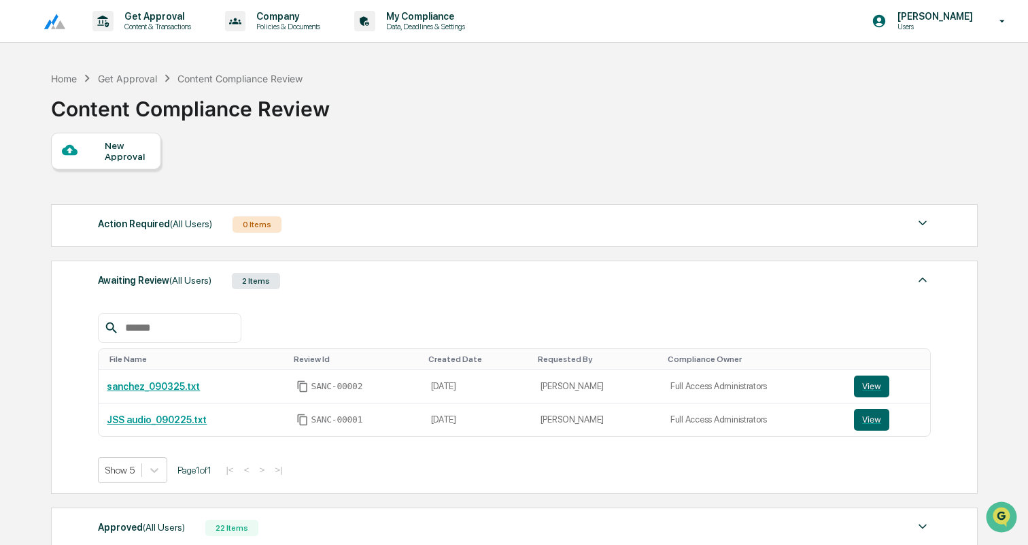
click at [114, 154] on div "New Approval" at bounding box center [128, 151] width 46 height 22
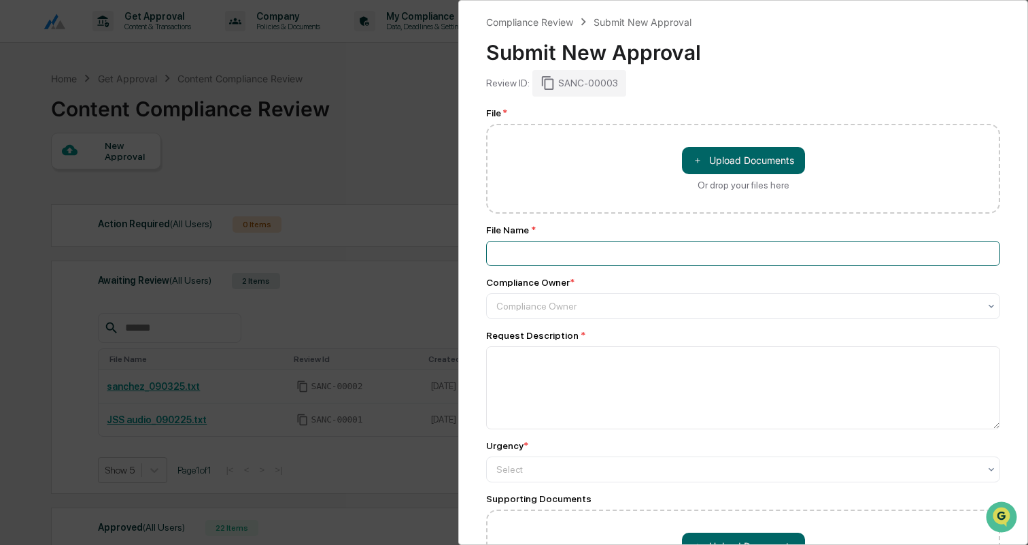
click at [589, 252] on input at bounding box center [743, 253] width 514 height 25
type input "**********"
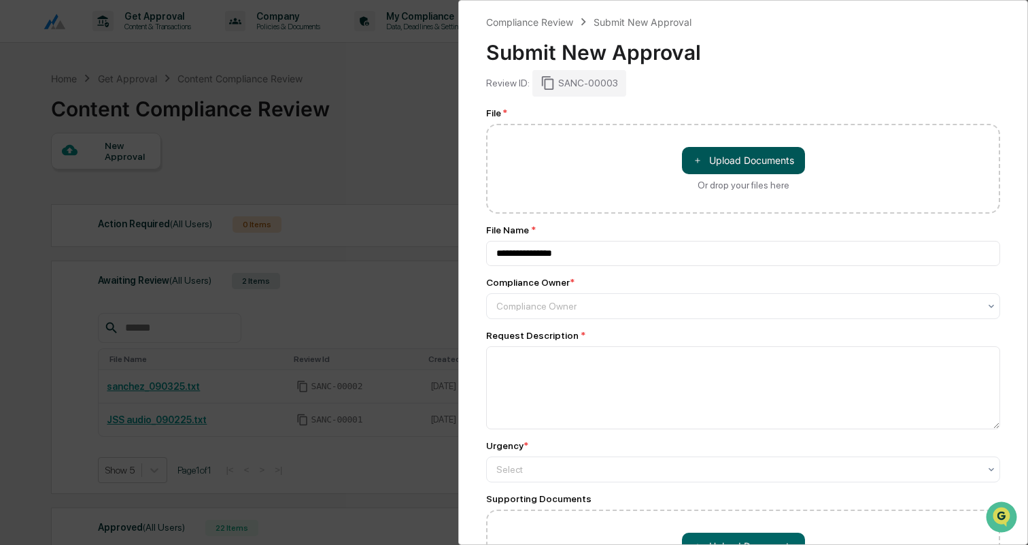
click at [776, 160] on button "＋ Upload Documents" at bounding box center [743, 160] width 123 height 27
click at [588, 300] on div "Compliance Owner" at bounding box center [738, 306] width 496 height 19
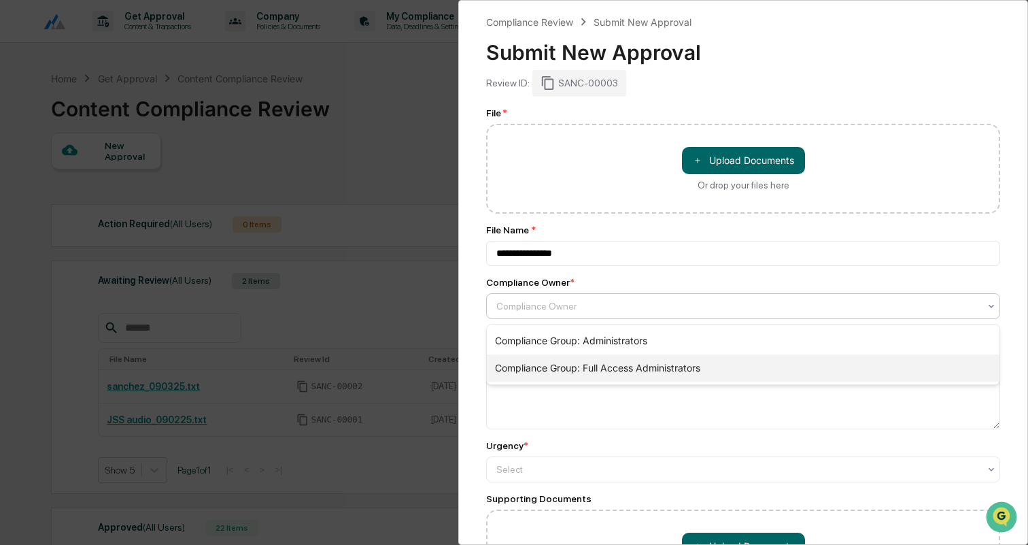
click at [593, 359] on div "Compliance Group: Full Access Administrators" at bounding box center [743, 367] width 513 height 27
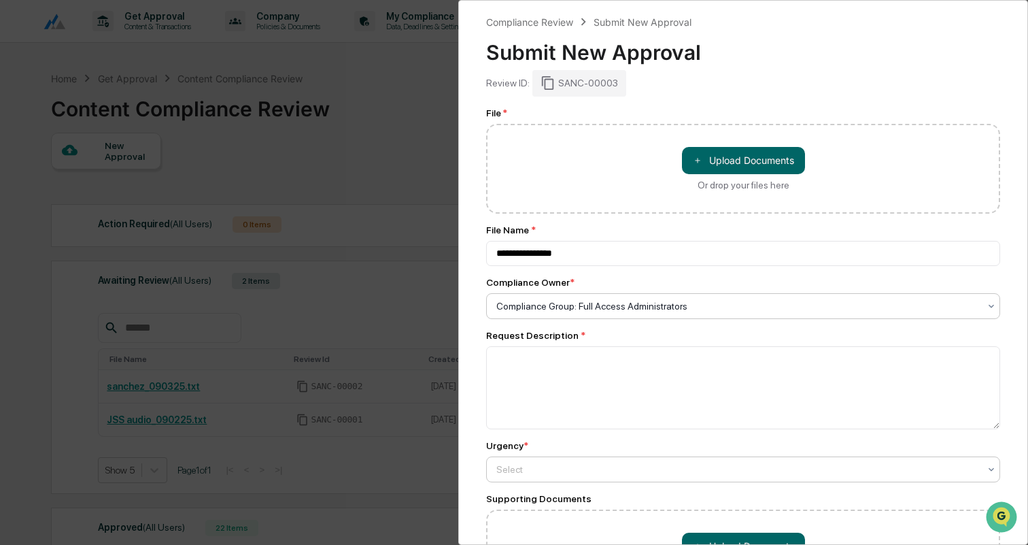
click at [616, 464] on div at bounding box center [737, 469] width 483 height 14
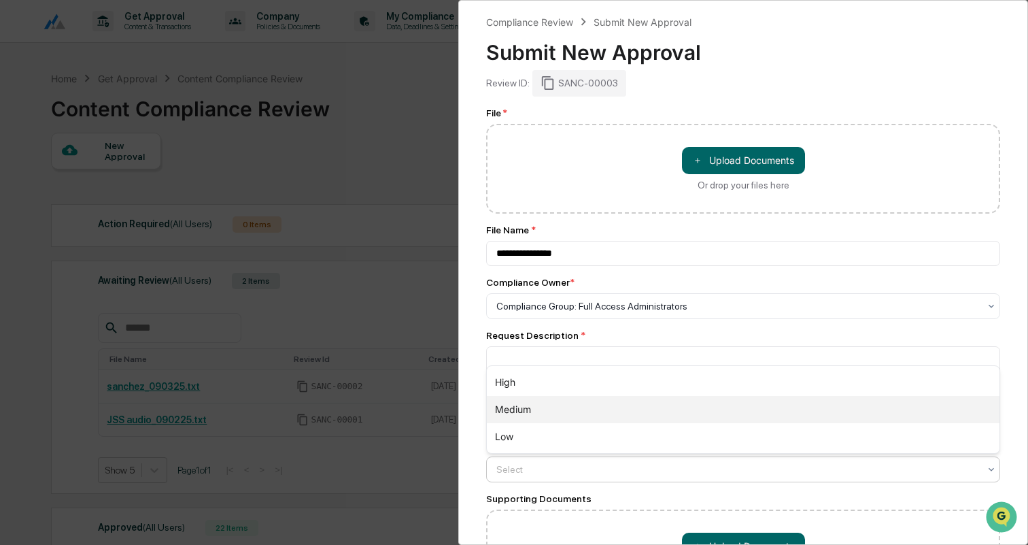
click at [527, 410] on div "Medium" at bounding box center [743, 409] width 513 height 27
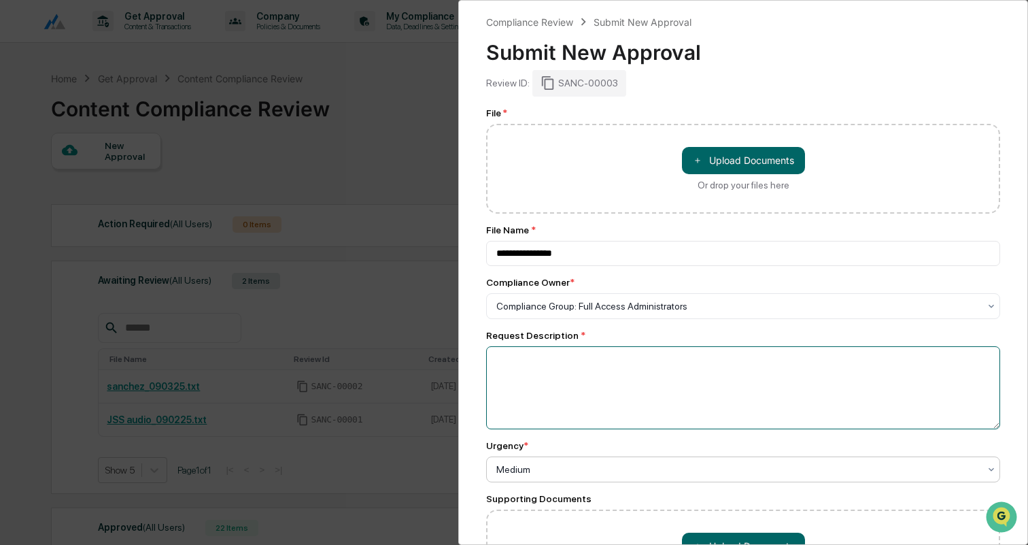
click at [555, 358] on textarea at bounding box center [743, 387] width 514 height 83
paste textarea "**********"
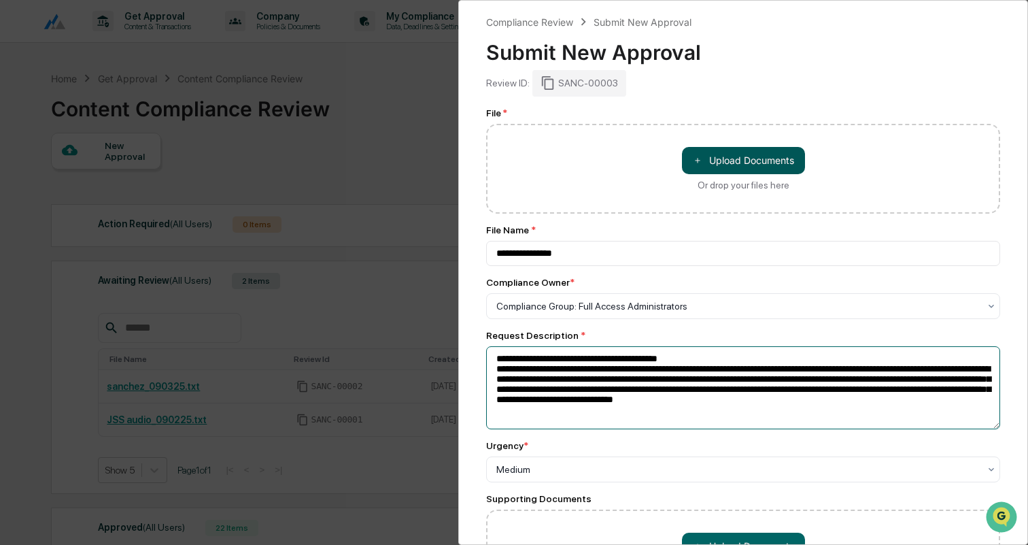
type textarea "**********"
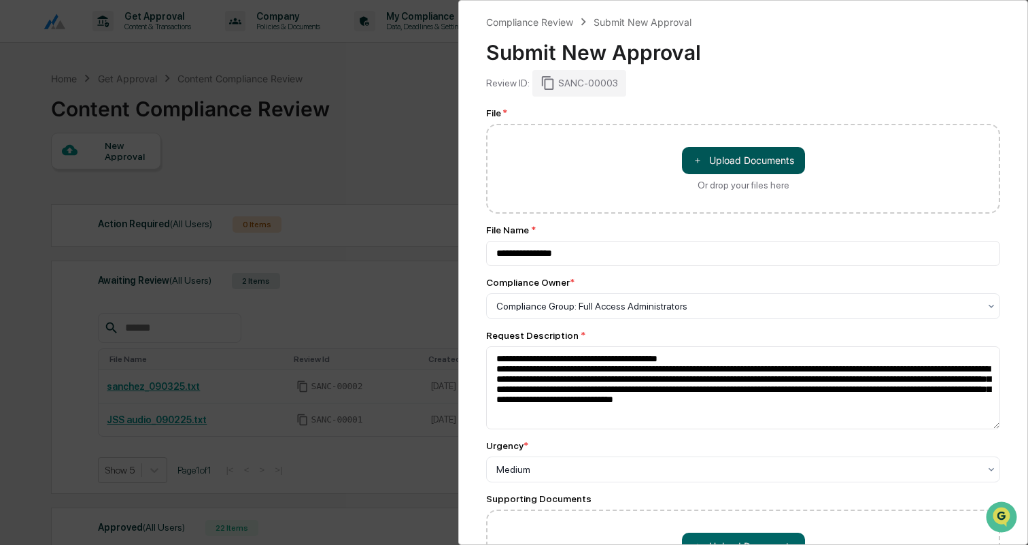
click at [754, 166] on button "＋ Upload Documents" at bounding box center [743, 160] width 123 height 27
type input "**********"
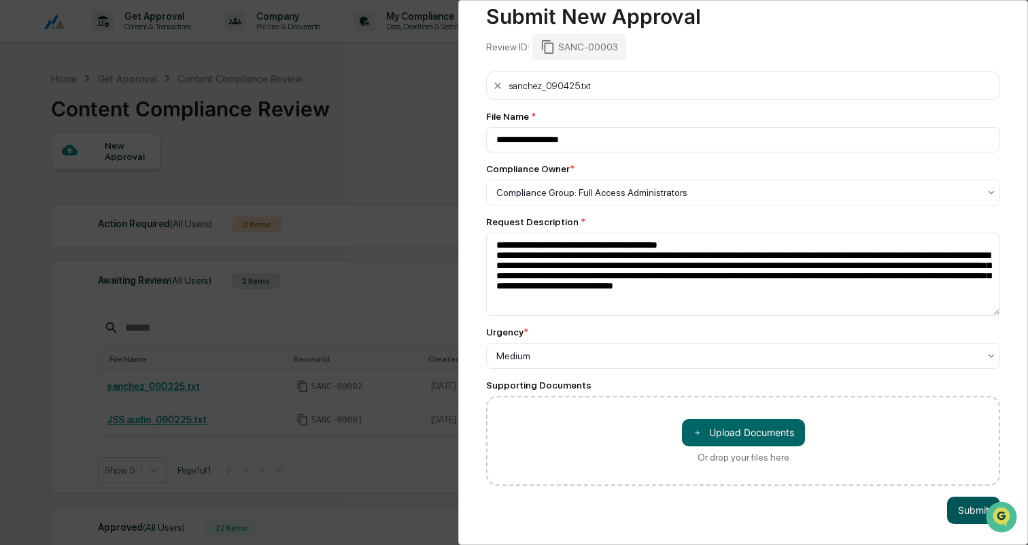
click at [963, 505] on button "Submit" at bounding box center [973, 509] width 53 height 27
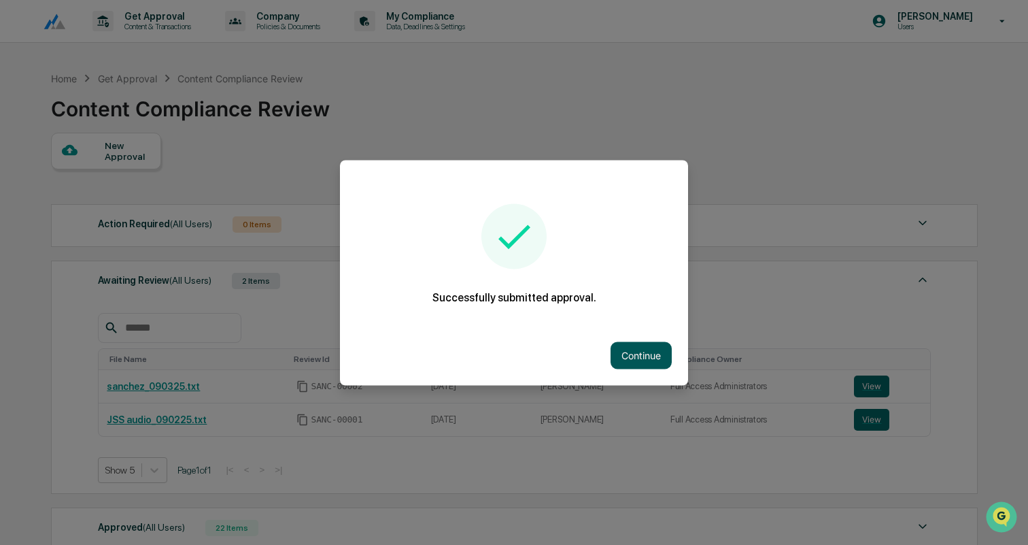
click at [656, 358] on button "Continue" at bounding box center [641, 354] width 61 height 27
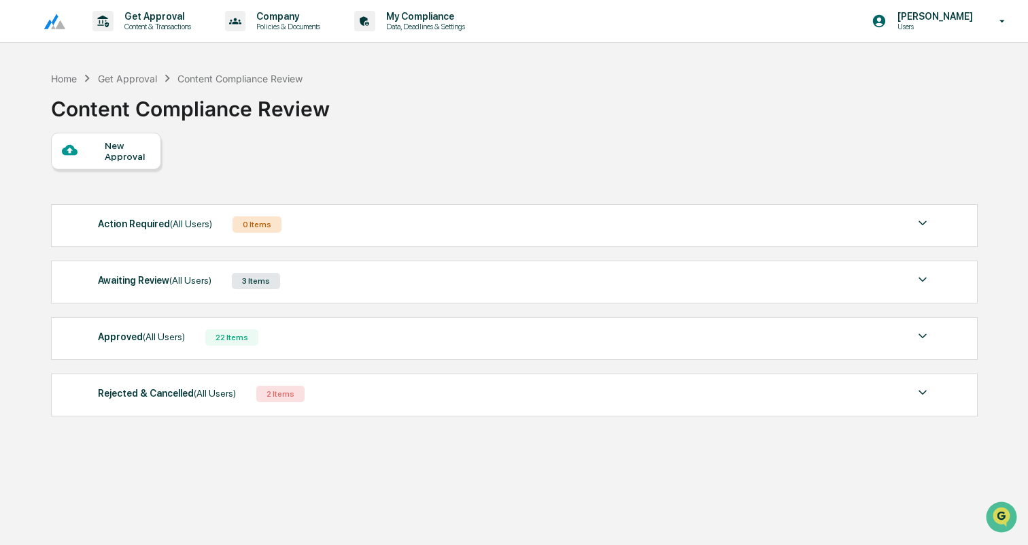
click at [133, 150] on div "New Approval" at bounding box center [128, 151] width 46 height 22
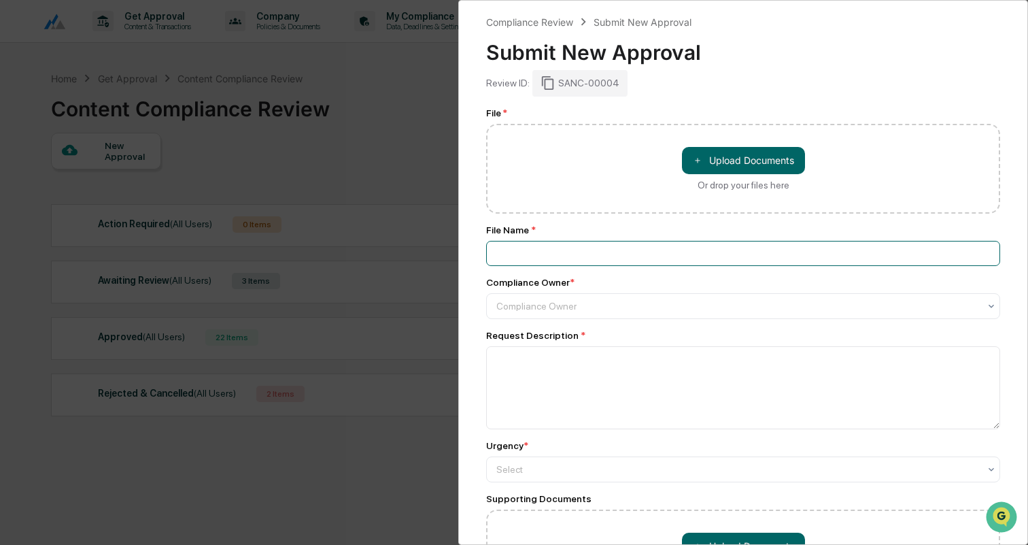
click at [588, 245] on input at bounding box center [743, 253] width 514 height 25
type input "**********"
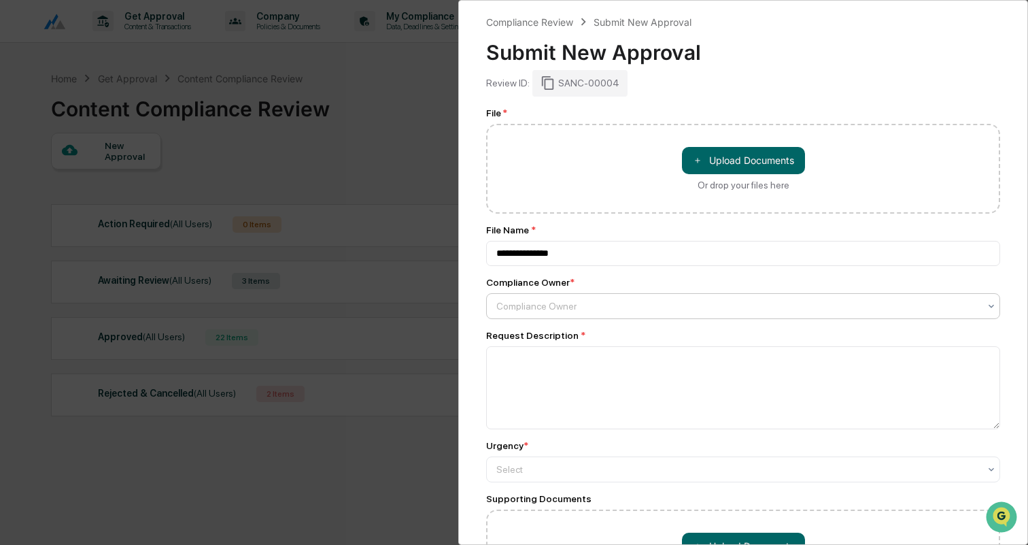
click at [577, 308] on div at bounding box center [737, 306] width 483 height 14
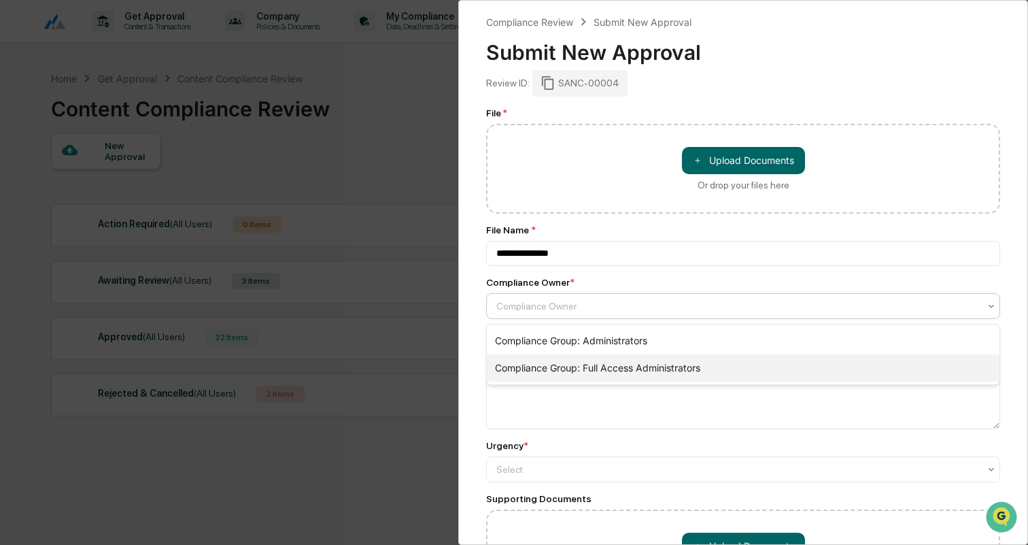
click at [585, 357] on div "Compliance Group: Full Access Administrators" at bounding box center [743, 367] width 513 height 27
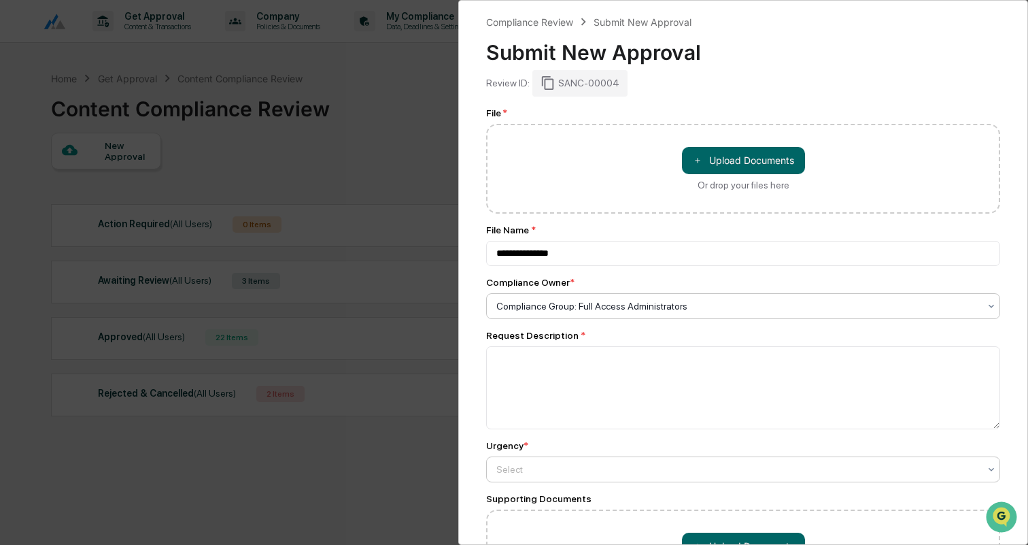
click at [550, 468] on div at bounding box center [737, 469] width 483 height 14
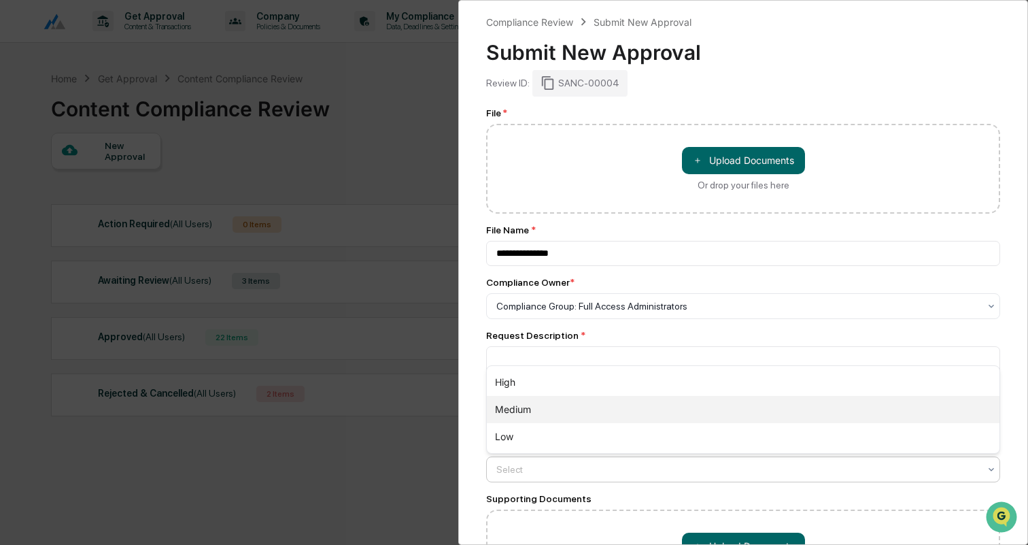
click at [545, 416] on div "Medium" at bounding box center [743, 409] width 513 height 27
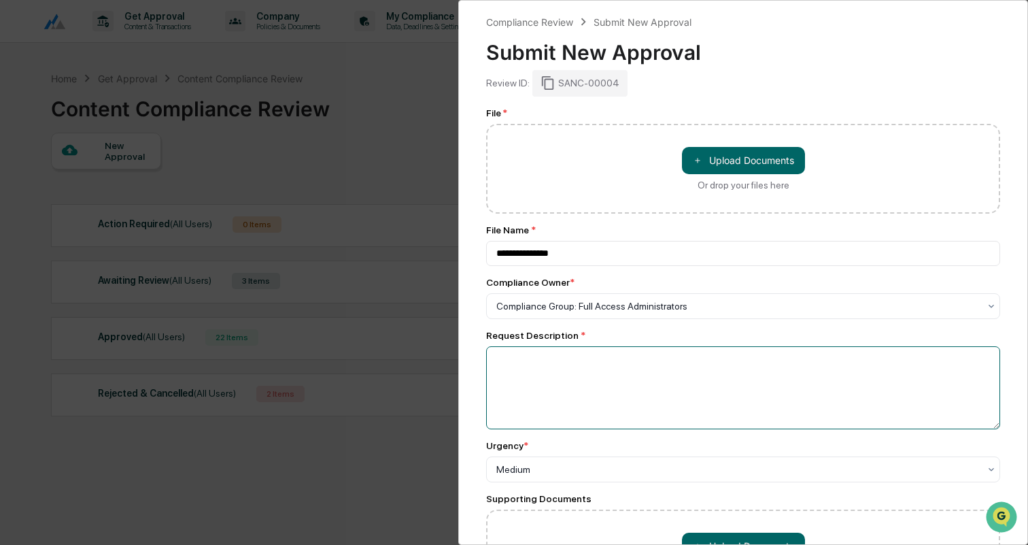
click at [562, 374] on textarea at bounding box center [743, 387] width 514 height 83
paste textarea "**********"
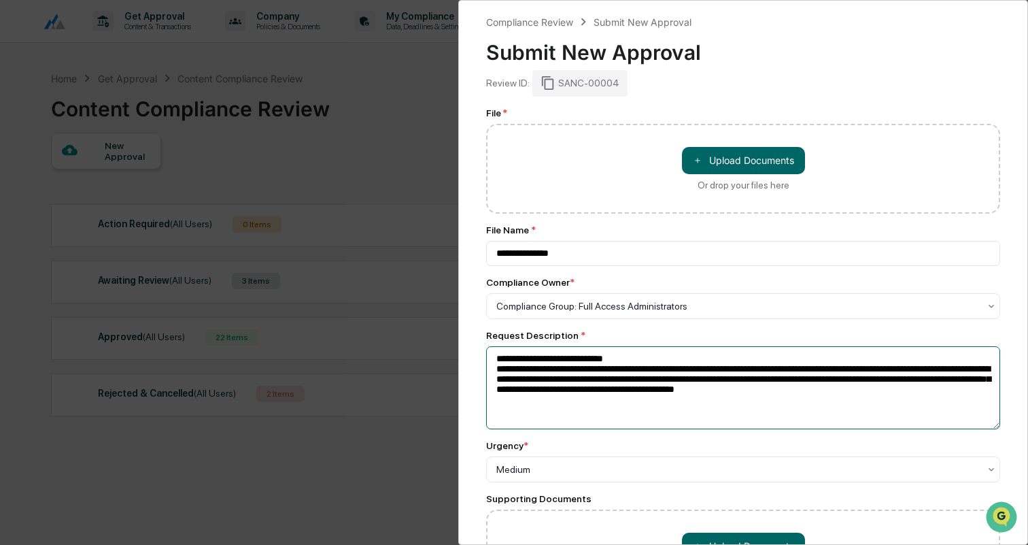
type textarea "**********"
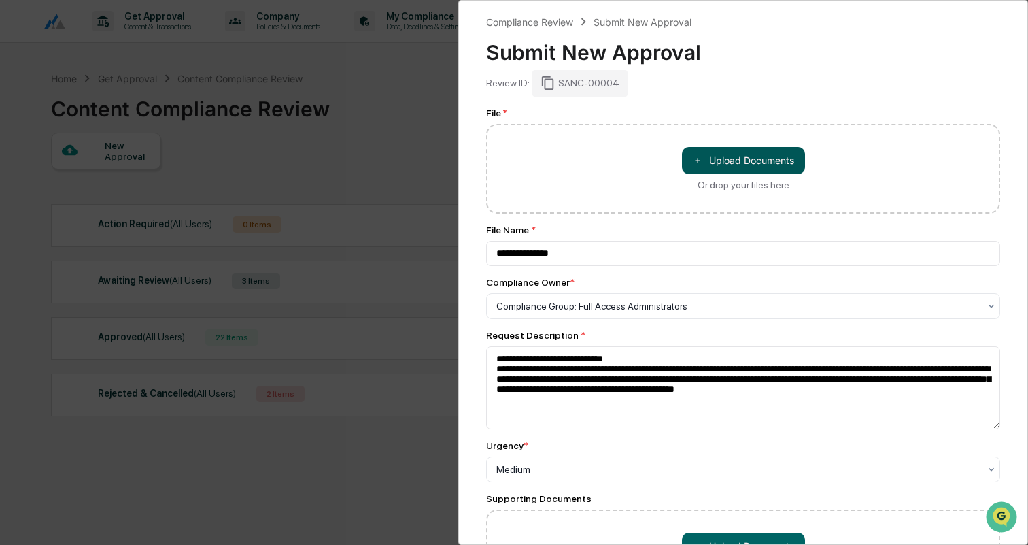
click at [762, 160] on button "＋ Upload Documents" at bounding box center [743, 160] width 123 height 27
type input "**********"
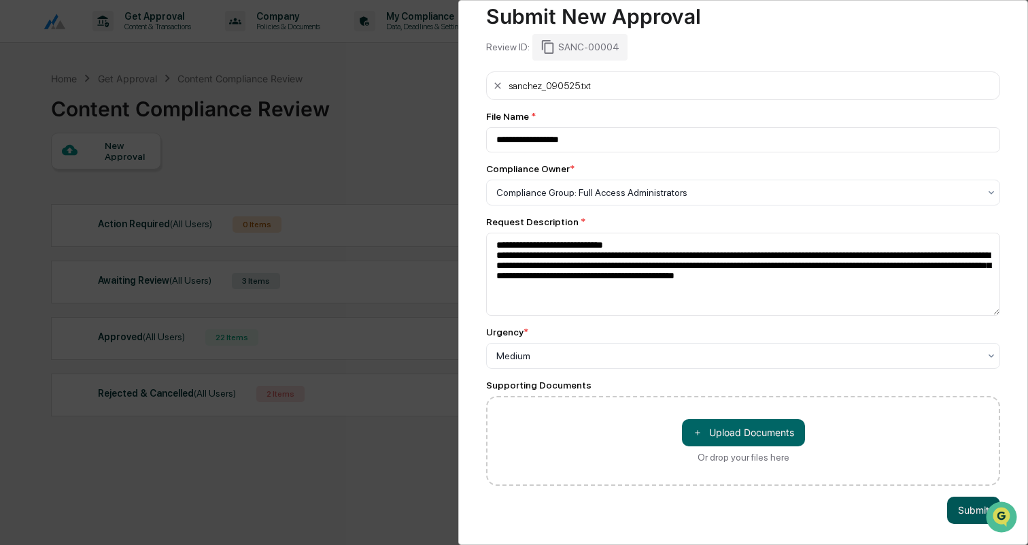
click at [958, 506] on button "Submit" at bounding box center [973, 509] width 53 height 27
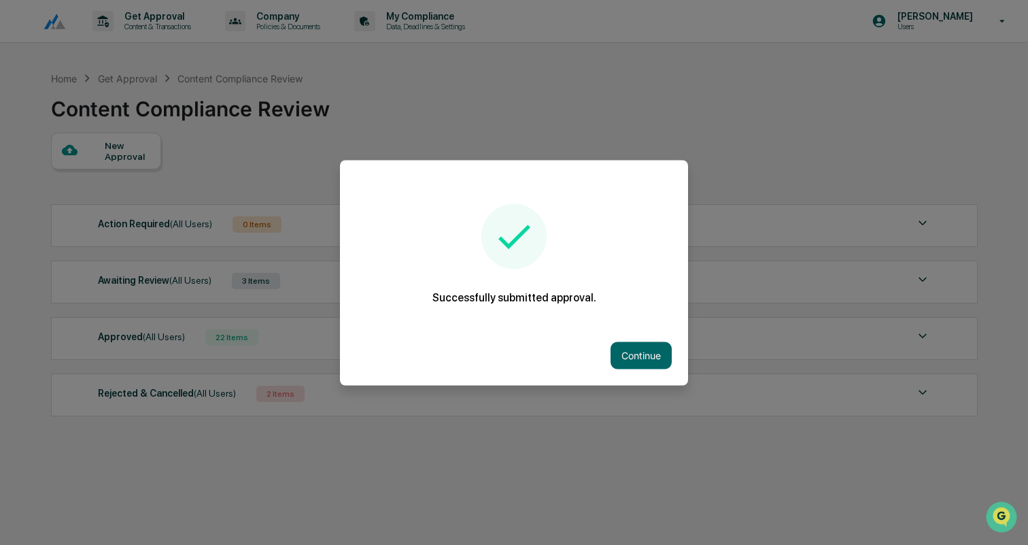
click at [651, 371] on div "Continue" at bounding box center [514, 355] width 348 height 60
click at [648, 350] on button "Continue" at bounding box center [641, 354] width 61 height 27
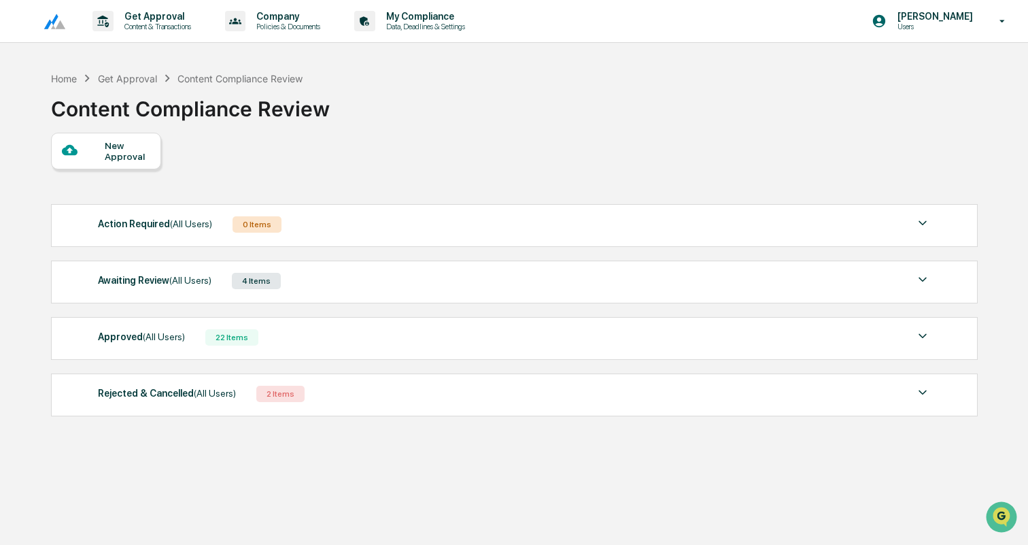
click at [95, 145] on div at bounding box center [83, 150] width 43 height 17
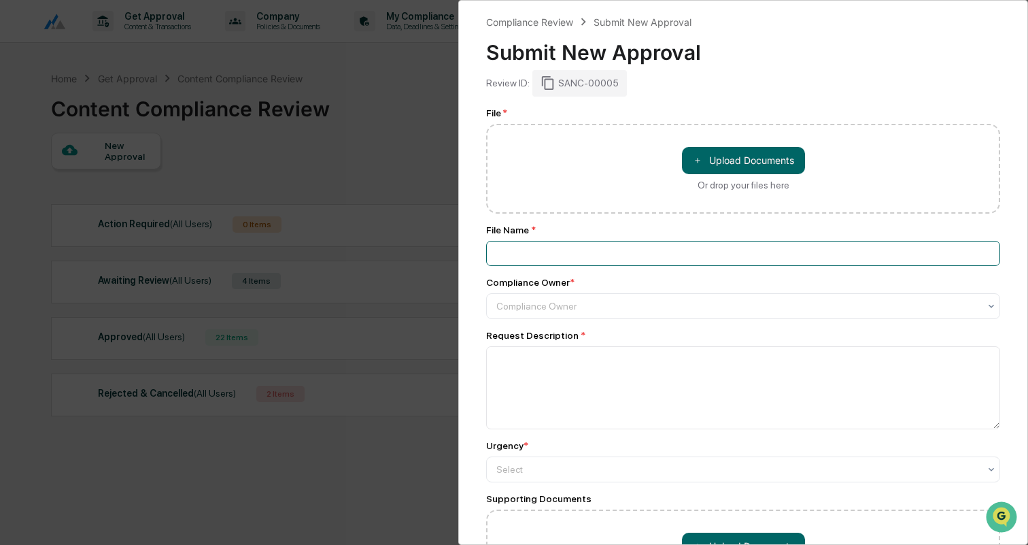
click at [581, 247] on input at bounding box center [743, 253] width 514 height 25
type input "**********"
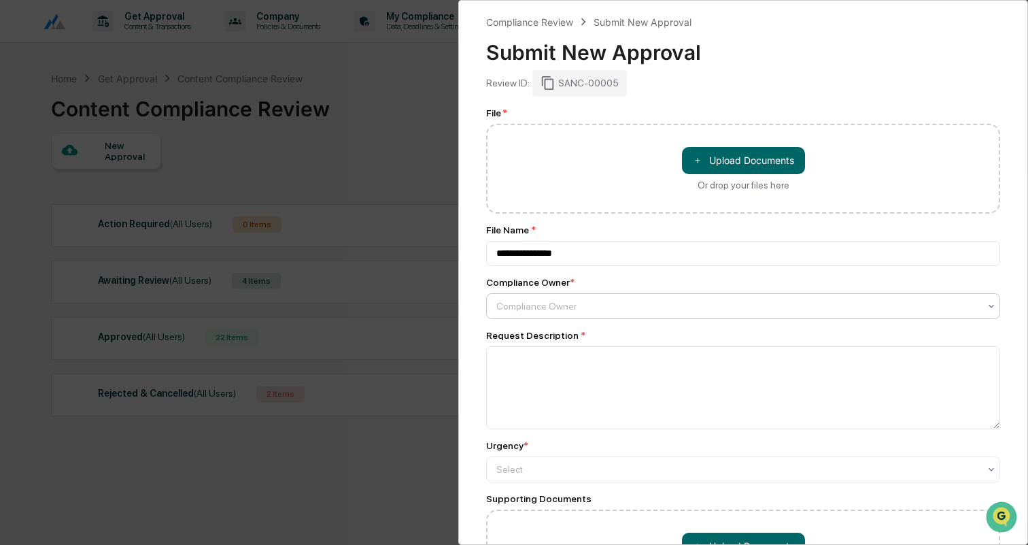
click at [570, 308] on div at bounding box center [737, 306] width 483 height 14
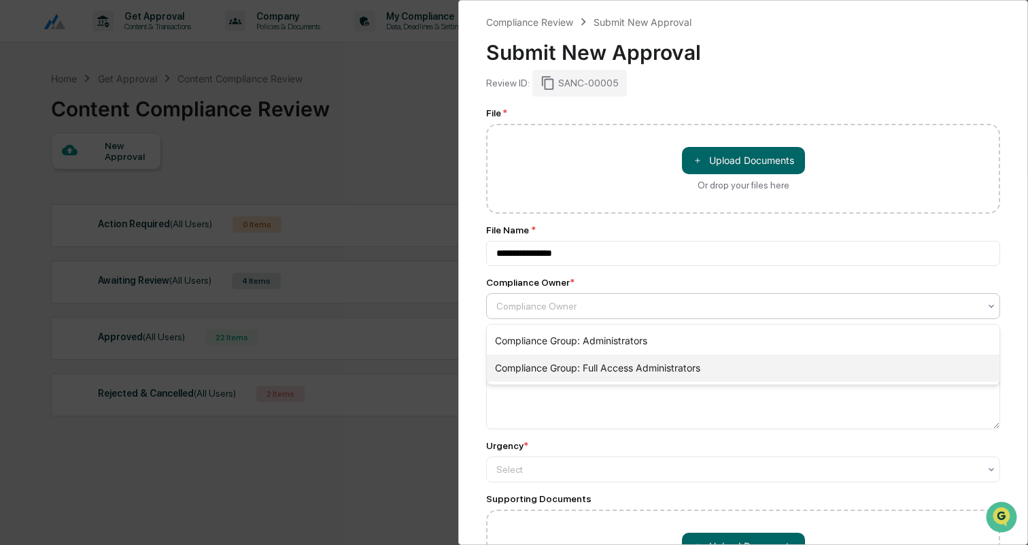
click at [588, 364] on div "Compliance Group: Full Access Administrators" at bounding box center [743, 367] width 513 height 27
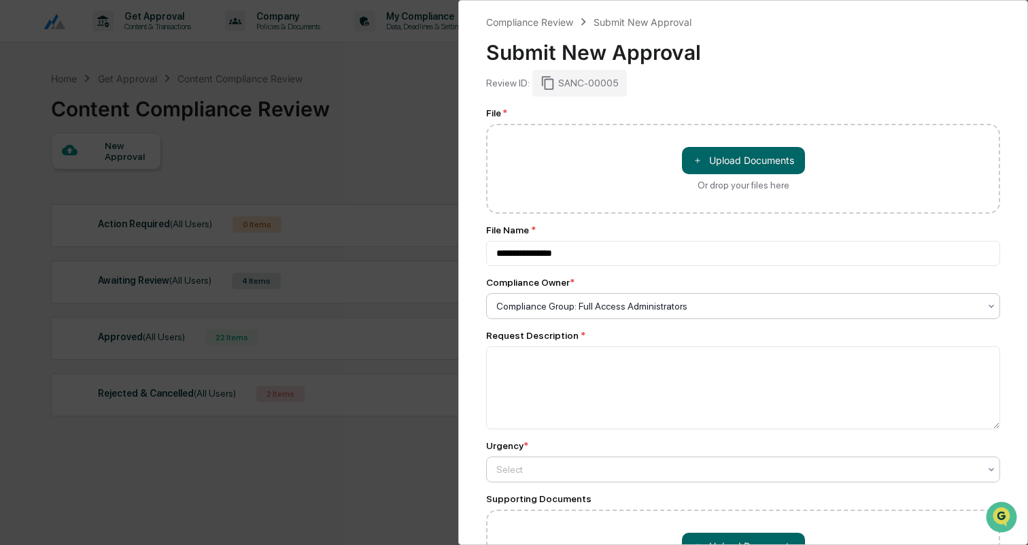
click at [559, 466] on div at bounding box center [737, 469] width 483 height 14
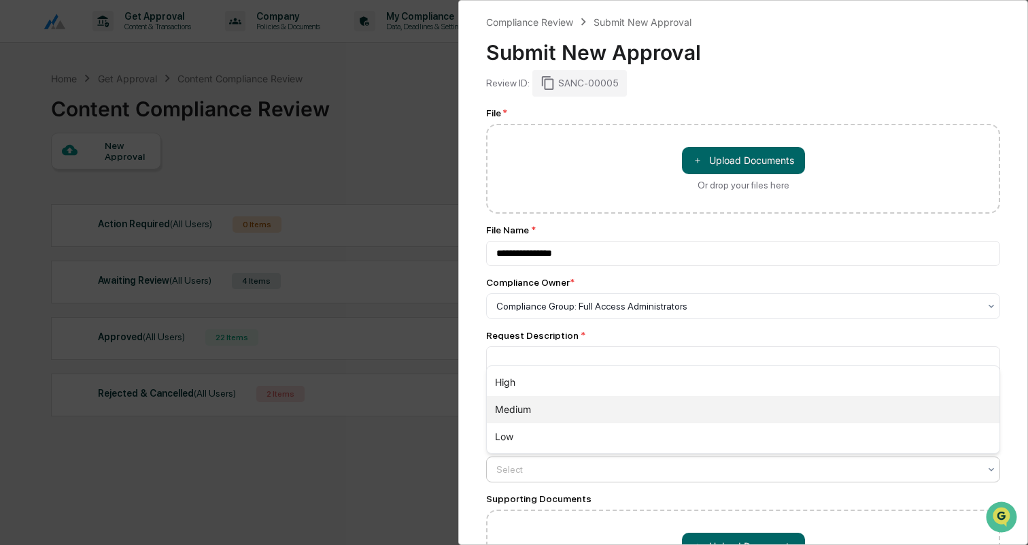
click at [555, 409] on div "Medium" at bounding box center [743, 409] width 513 height 27
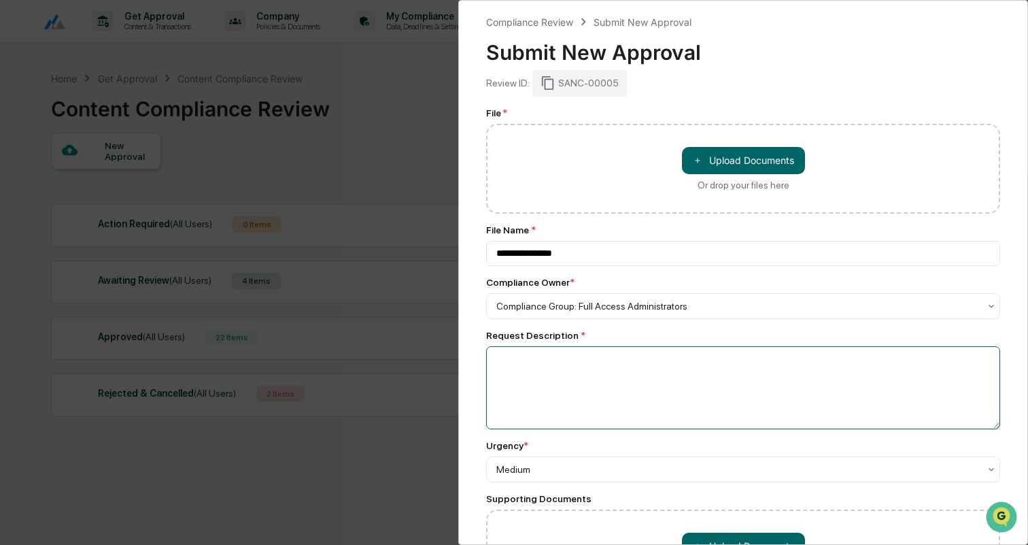
click at [554, 380] on textarea at bounding box center [743, 387] width 514 height 83
paste textarea "**********"
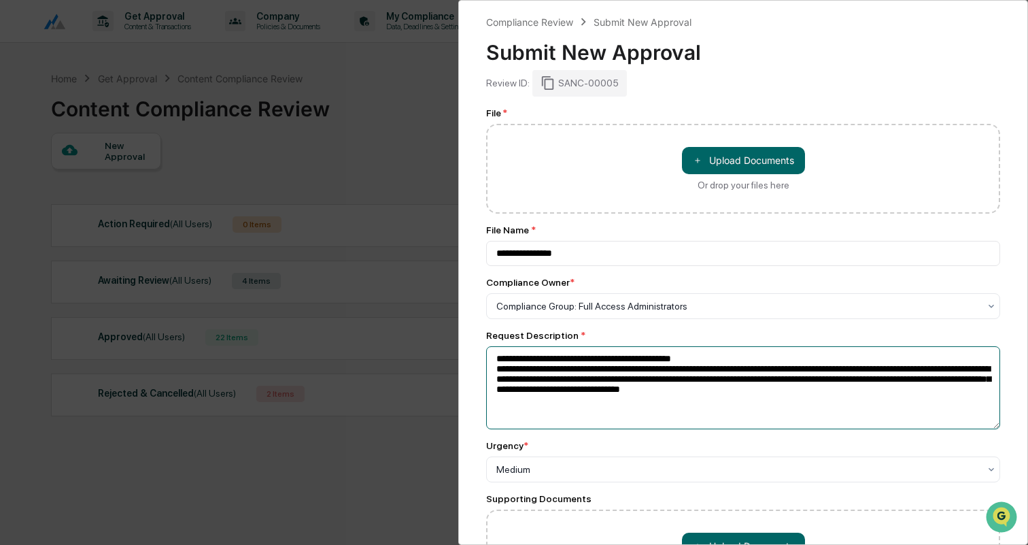
type textarea "**********"
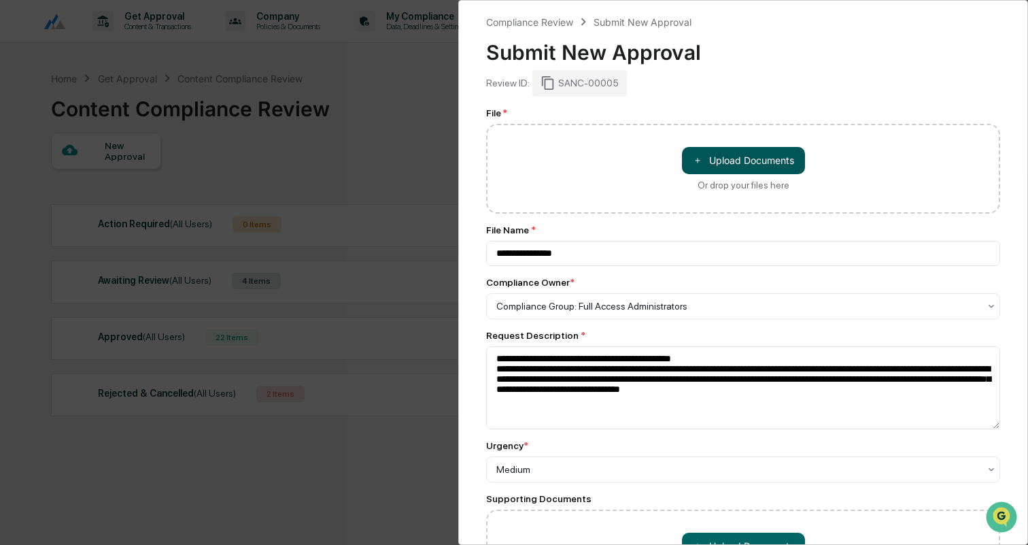
click at [724, 157] on button "＋ Upload Documents" at bounding box center [743, 160] width 123 height 27
type input "**********"
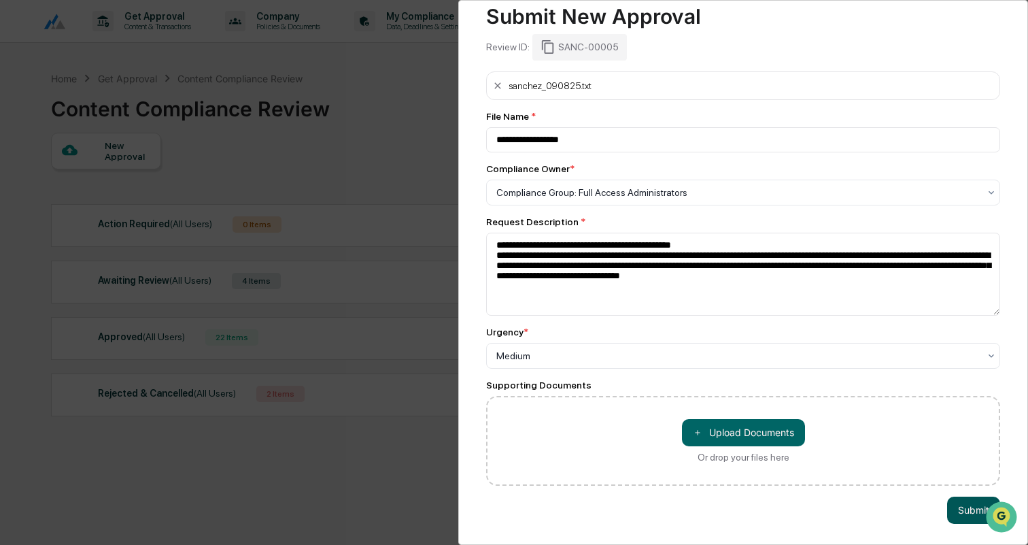
click at [968, 507] on button "Submit" at bounding box center [973, 509] width 53 height 27
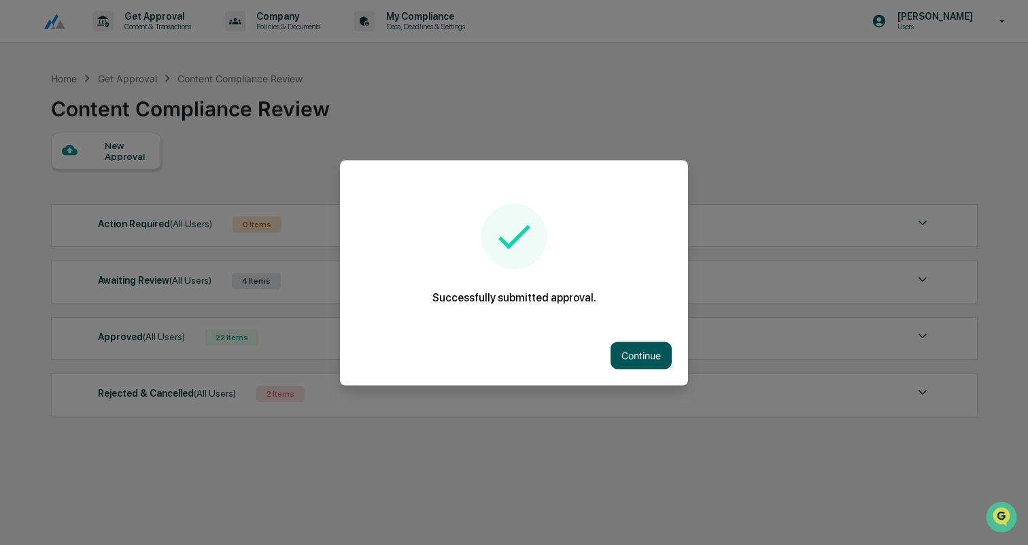
click at [614, 354] on button "Continue" at bounding box center [641, 354] width 61 height 27
